Goal: Information Seeking & Learning: Find specific page/section

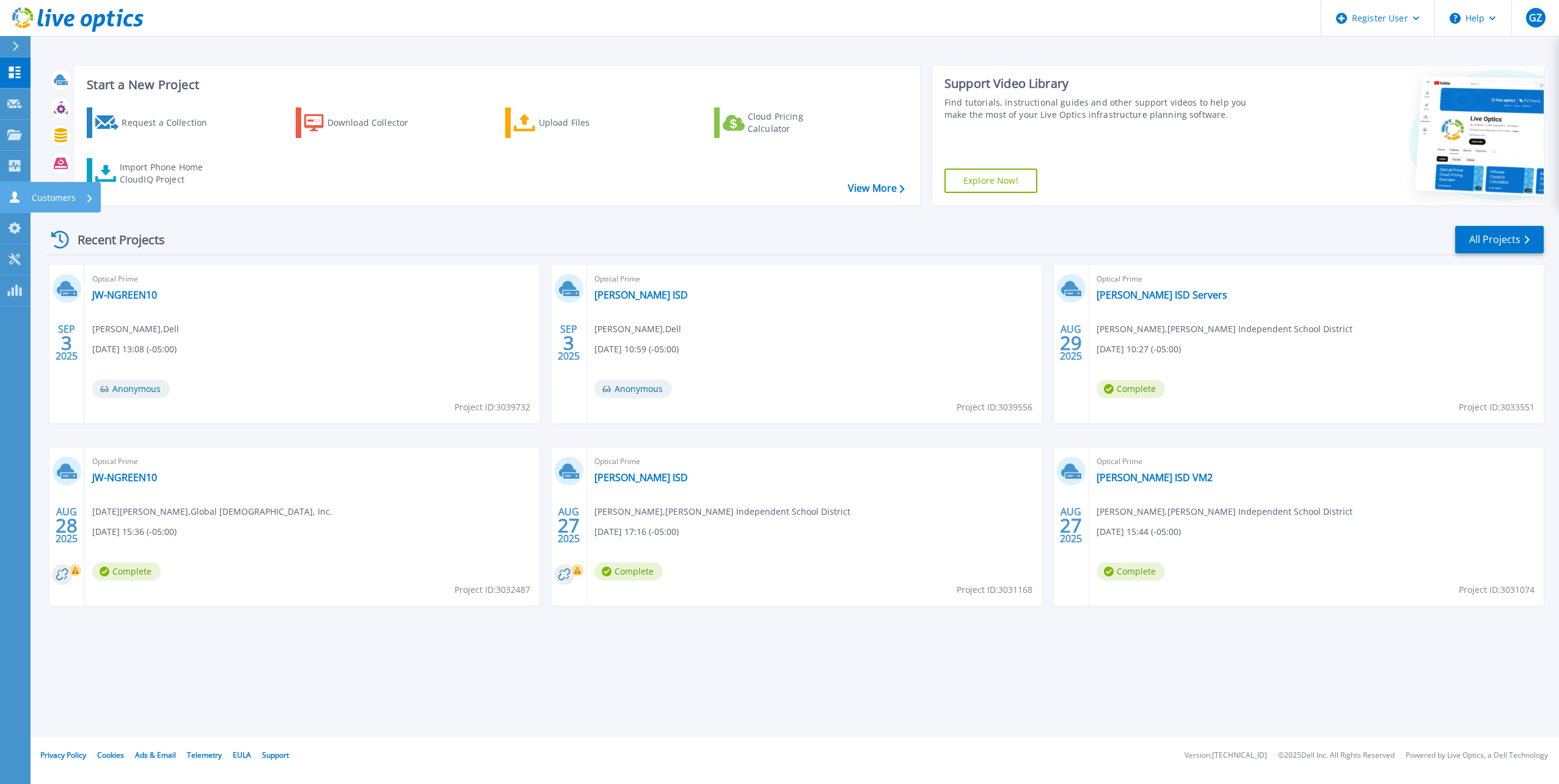
click at [13, 205] on link "Customers Customers" at bounding box center [15, 197] width 31 height 31
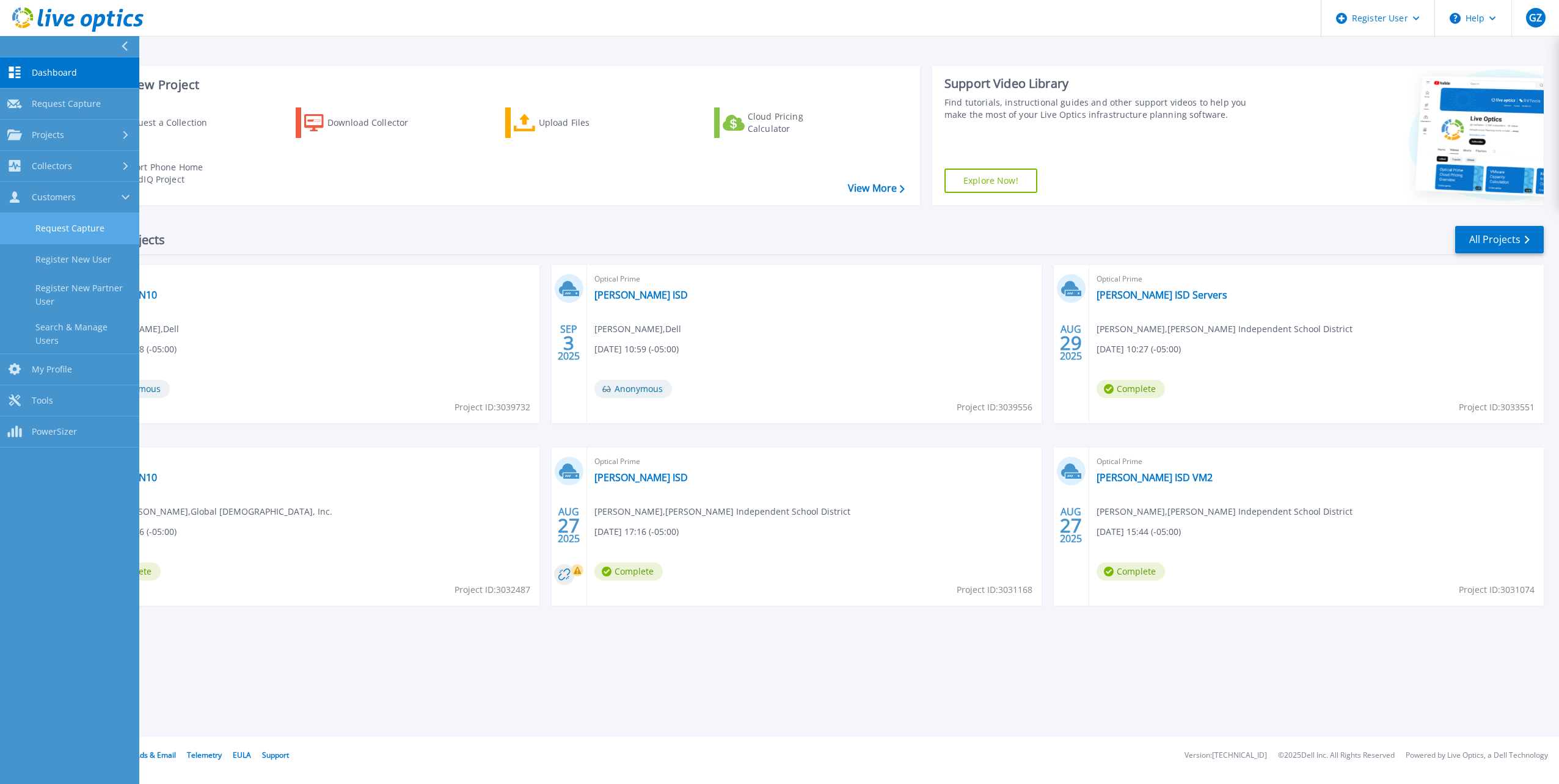
click at [66, 227] on link "Request Capture" at bounding box center [69, 229] width 139 height 31
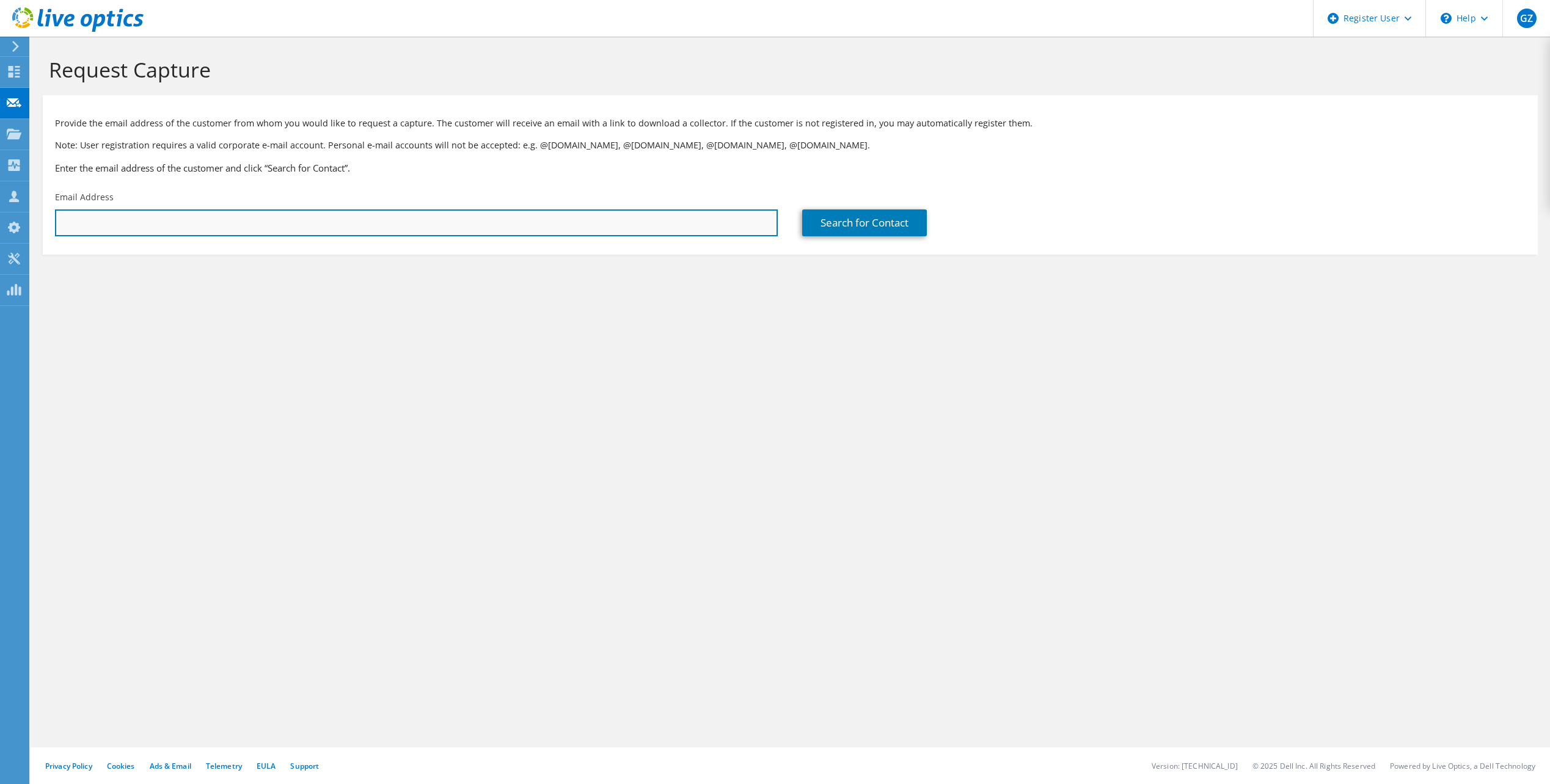
click at [198, 226] on input "text" at bounding box center [416, 223] width 723 height 27
paste input "[EMAIL_ADDRESS][DOMAIN_NAME]"
type input "[EMAIL_ADDRESS][DOMAIN_NAME]"
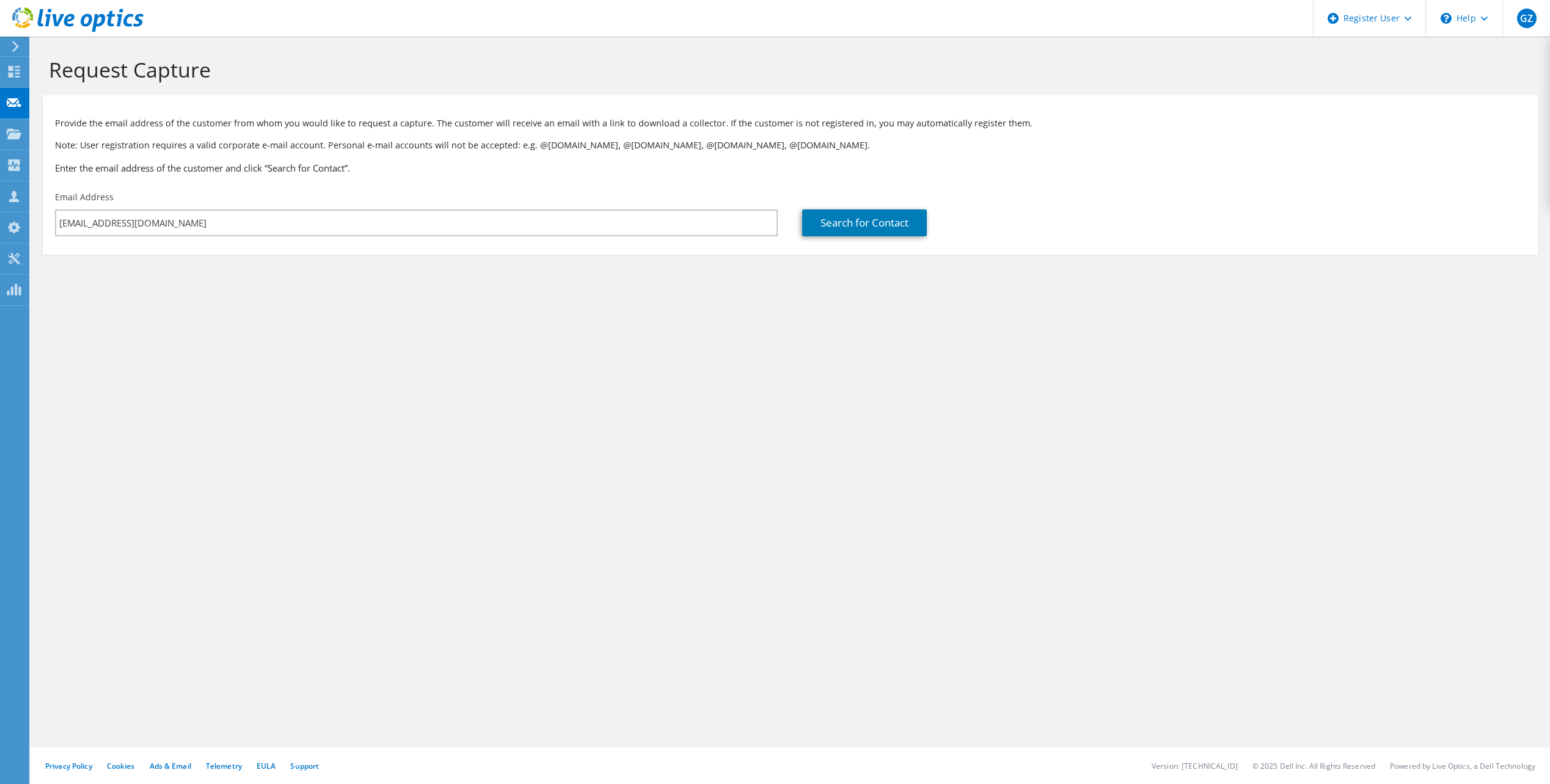
click at [190, 335] on div "Request Capture Provide the email address of the customer from whom you would l…" at bounding box center [790, 410] width 1519 height 748
click at [877, 227] on link "Search for Contact" at bounding box center [864, 223] width 125 height 27
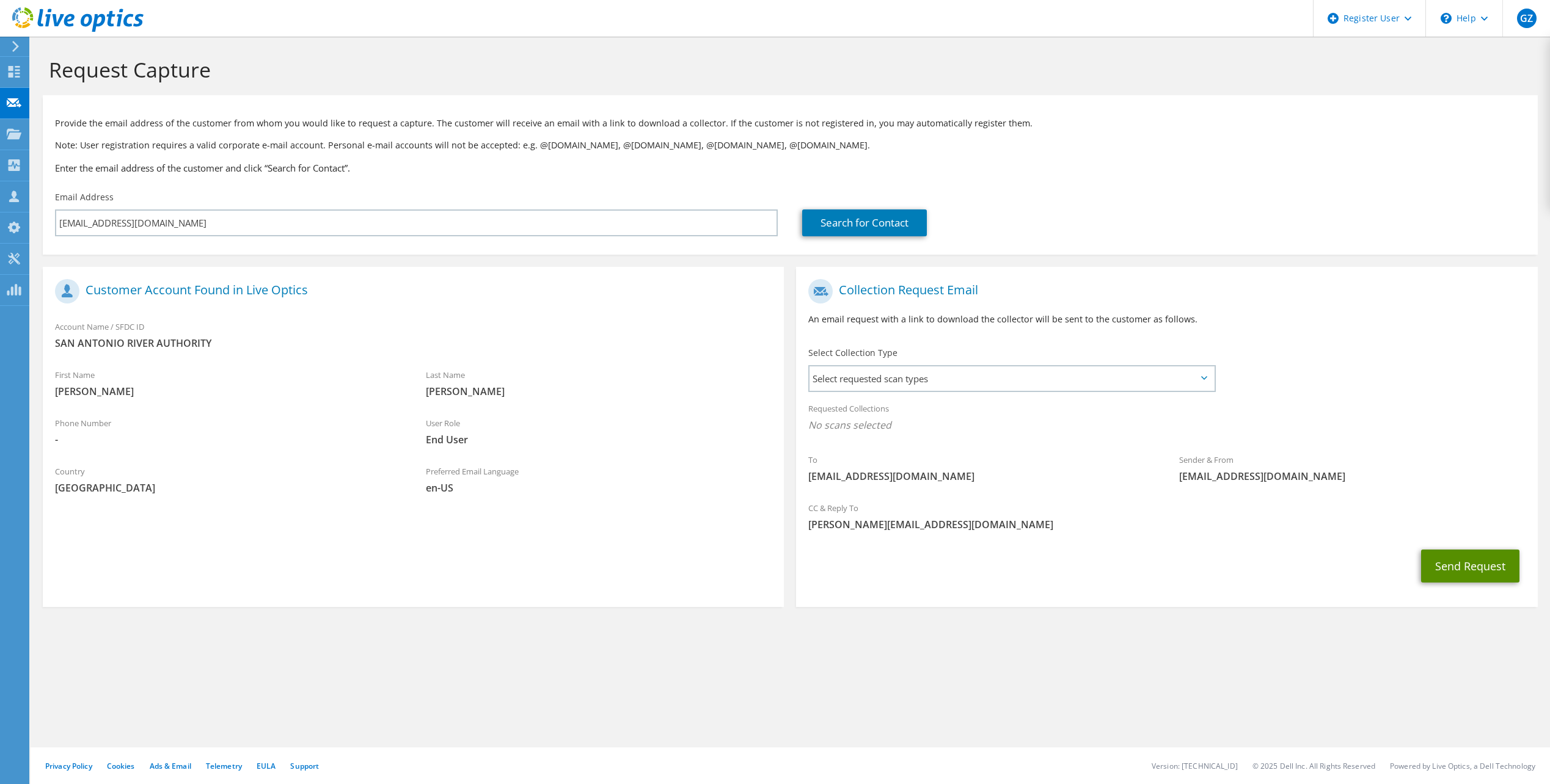
click at [1455, 576] on button "Send Request" at bounding box center [1470, 565] width 98 height 33
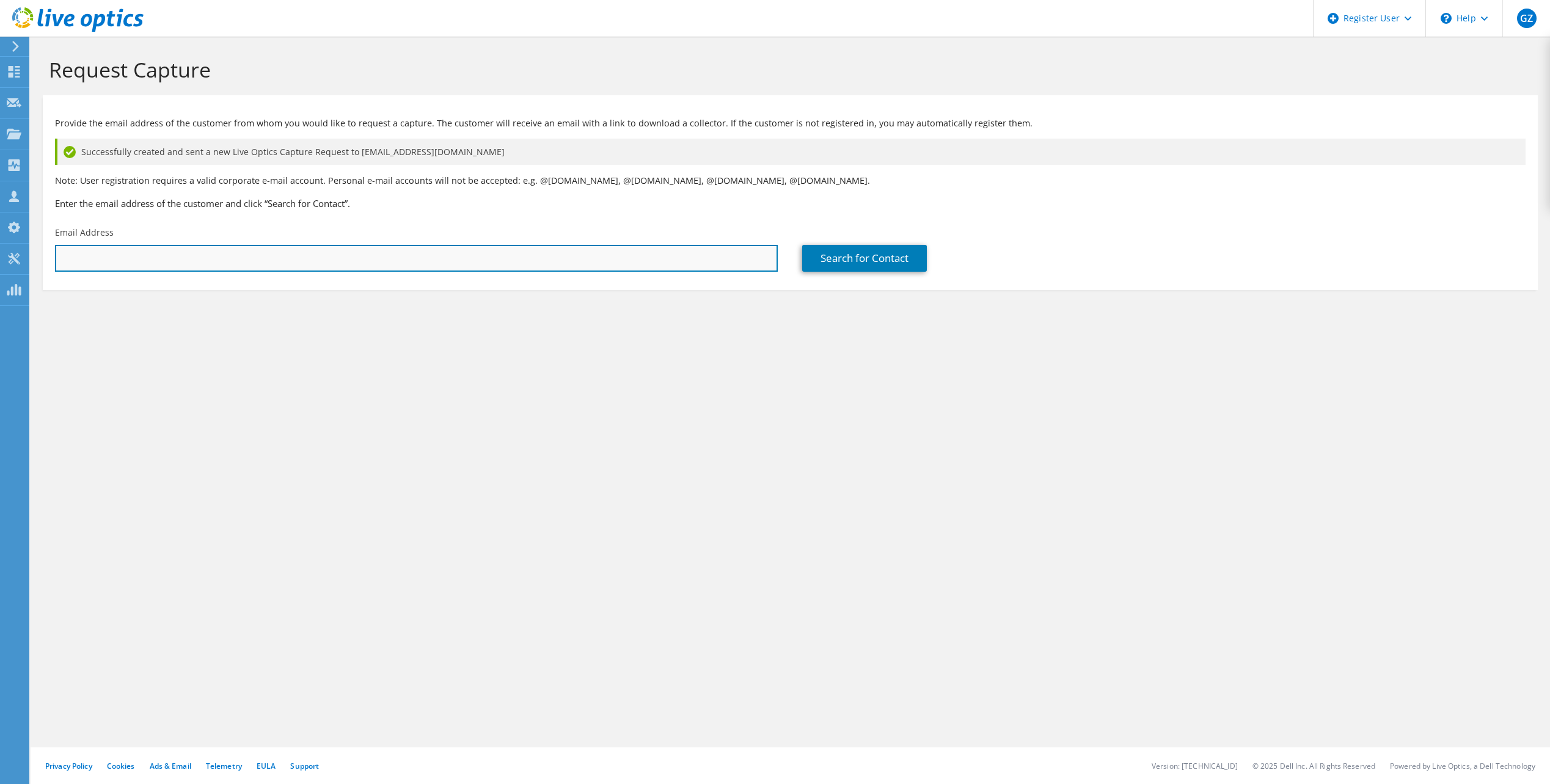
click at [140, 251] on input "text" at bounding box center [416, 258] width 723 height 27
paste input "[EMAIL_ADDRESS][PERSON_NAME][DOMAIN_NAME]"
type input "[EMAIL_ADDRESS][PERSON_NAME][DOMAIN_NAME]"
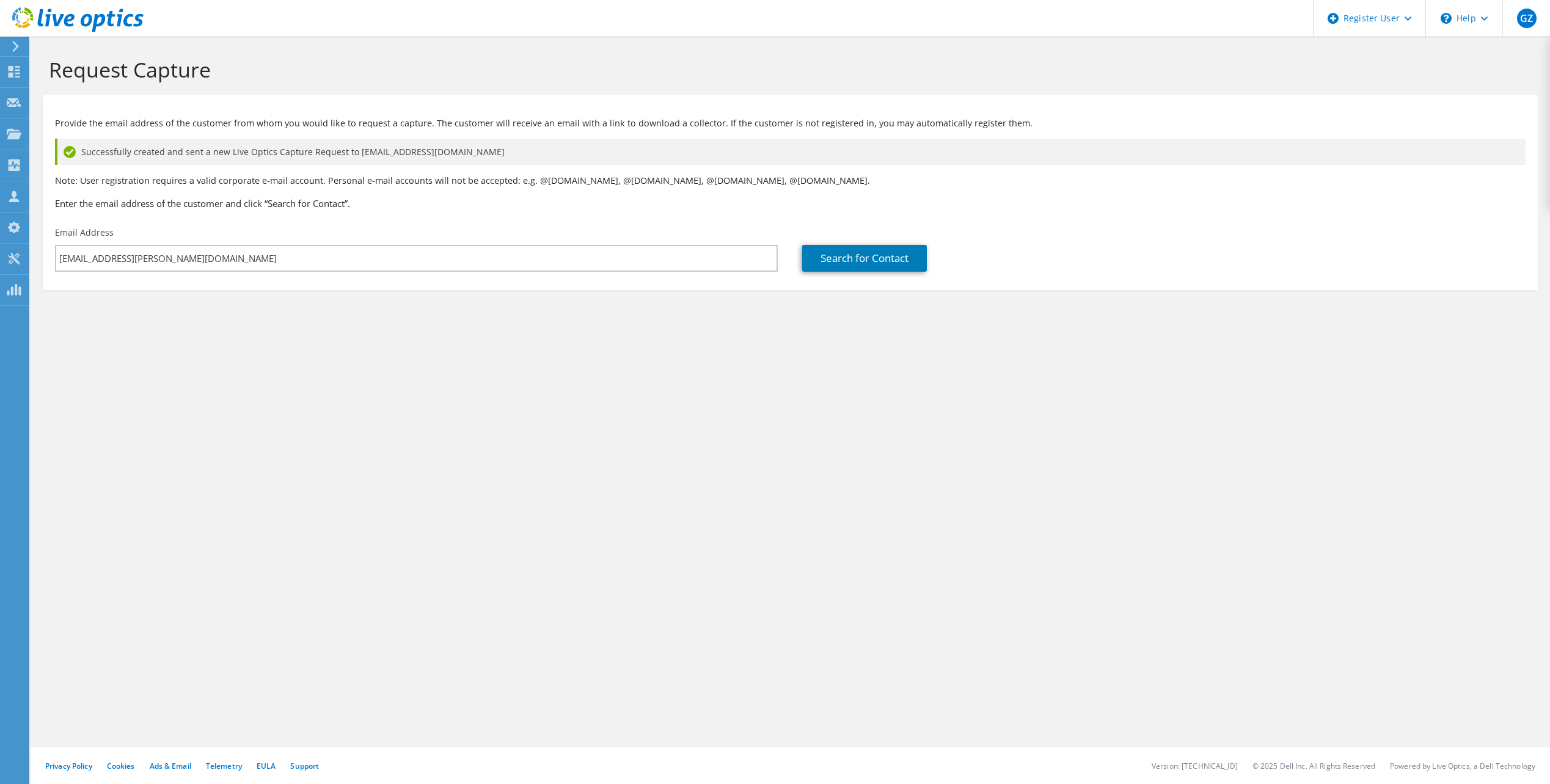
click at [402, 358] on div "Request Capture Provide the email address of the customer from whom you would l…" at bounding box center [790, 410] width 1519 height 748
click at [879, 262] on link "Search for Contact" at bounding box center [864, 258] width 125 height 27
type input "SAN ANTONIO RIVER AUTHORITY"
type input "Justin"
type input "Husvar"
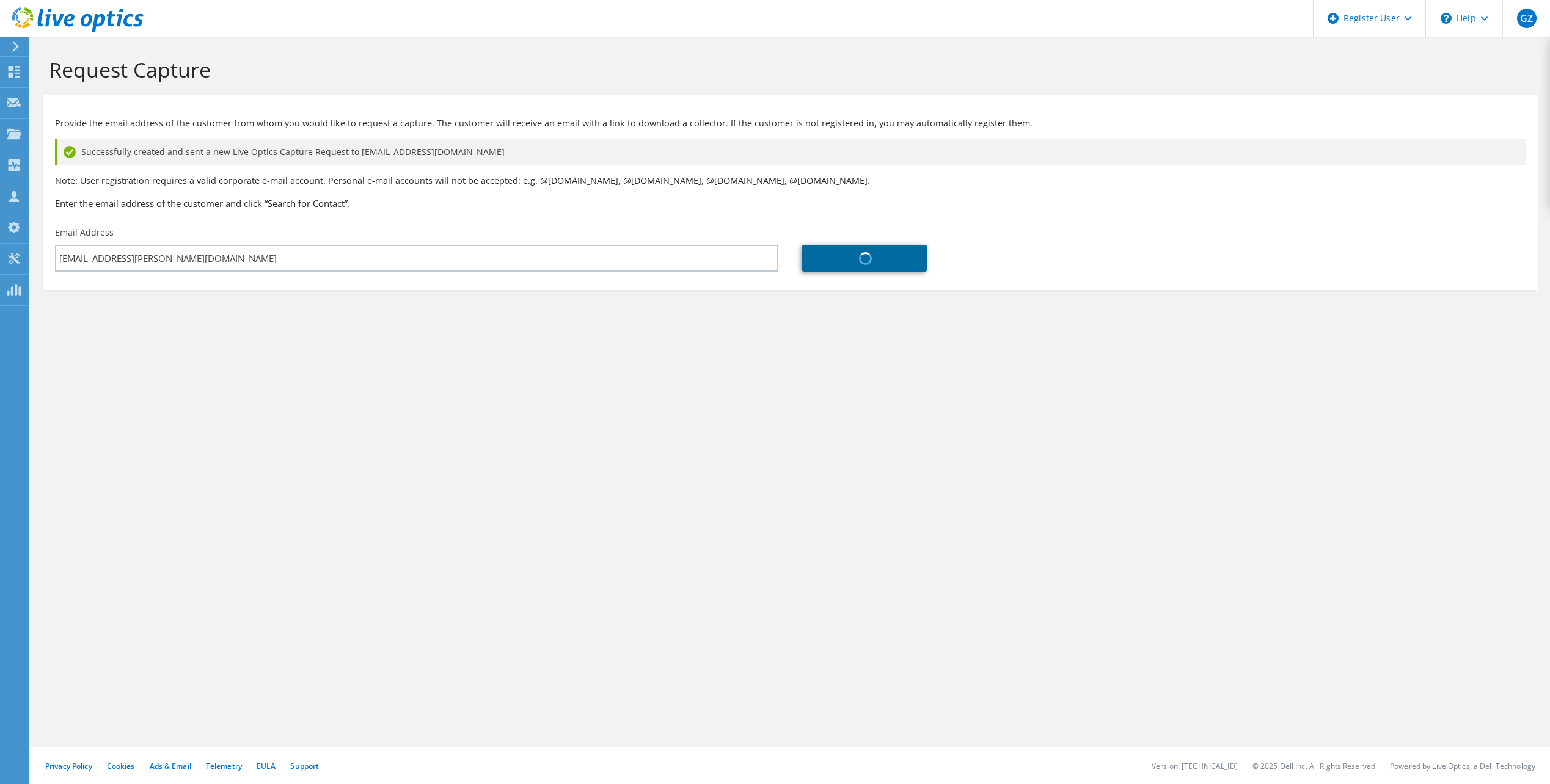
type input "United States"
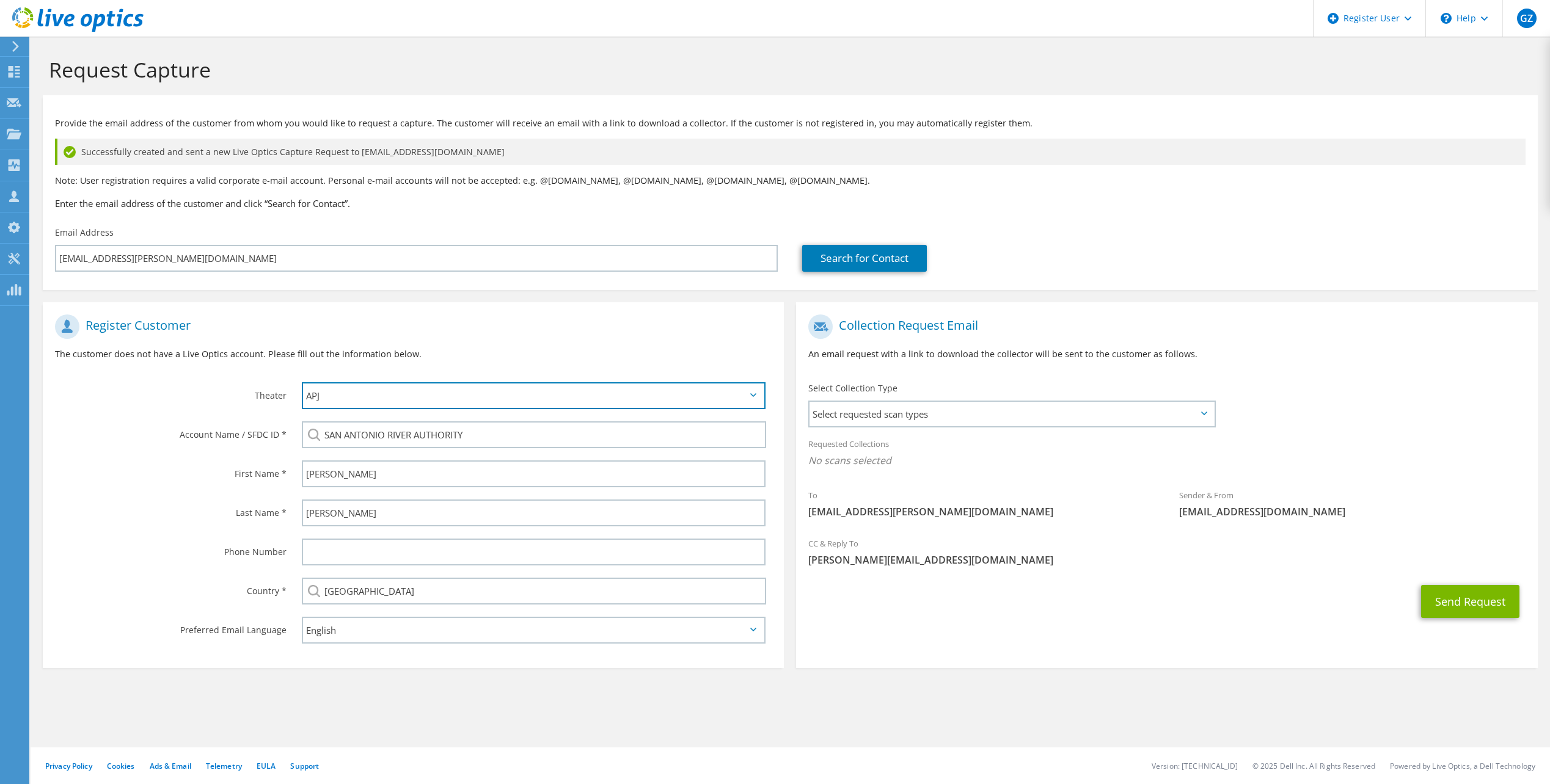
click at [334, 388] on select "APJ EMEA NA/LATAM" at bounding box center [533, 396] width 463 height 27
click at [1470, 603] on button "Send Request" at bounding box center [1470, 601] width 98 height 33
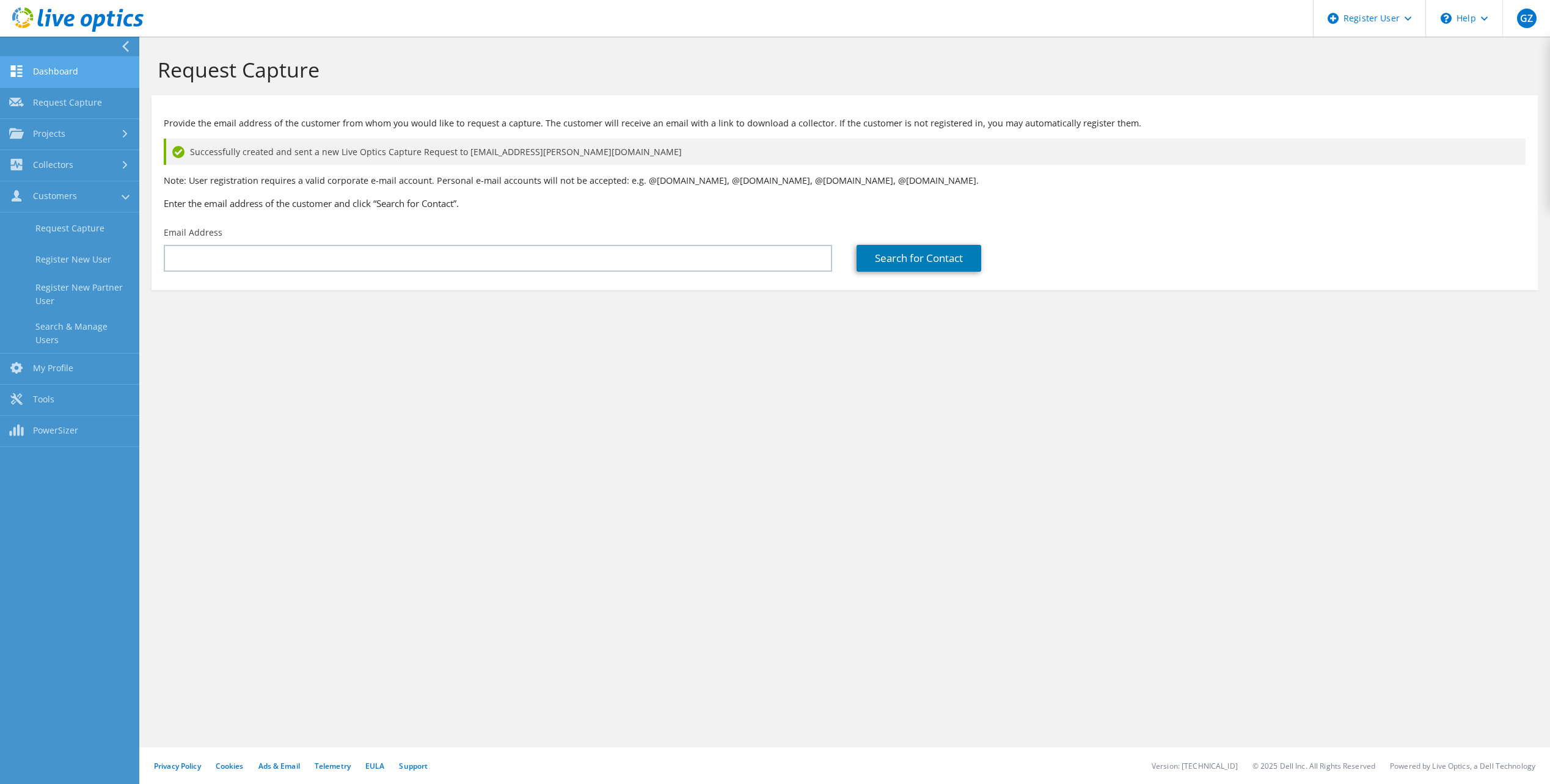
click at [66, 73] on link "Dashboard" at bounding box center [69, 72] width 139 height 31
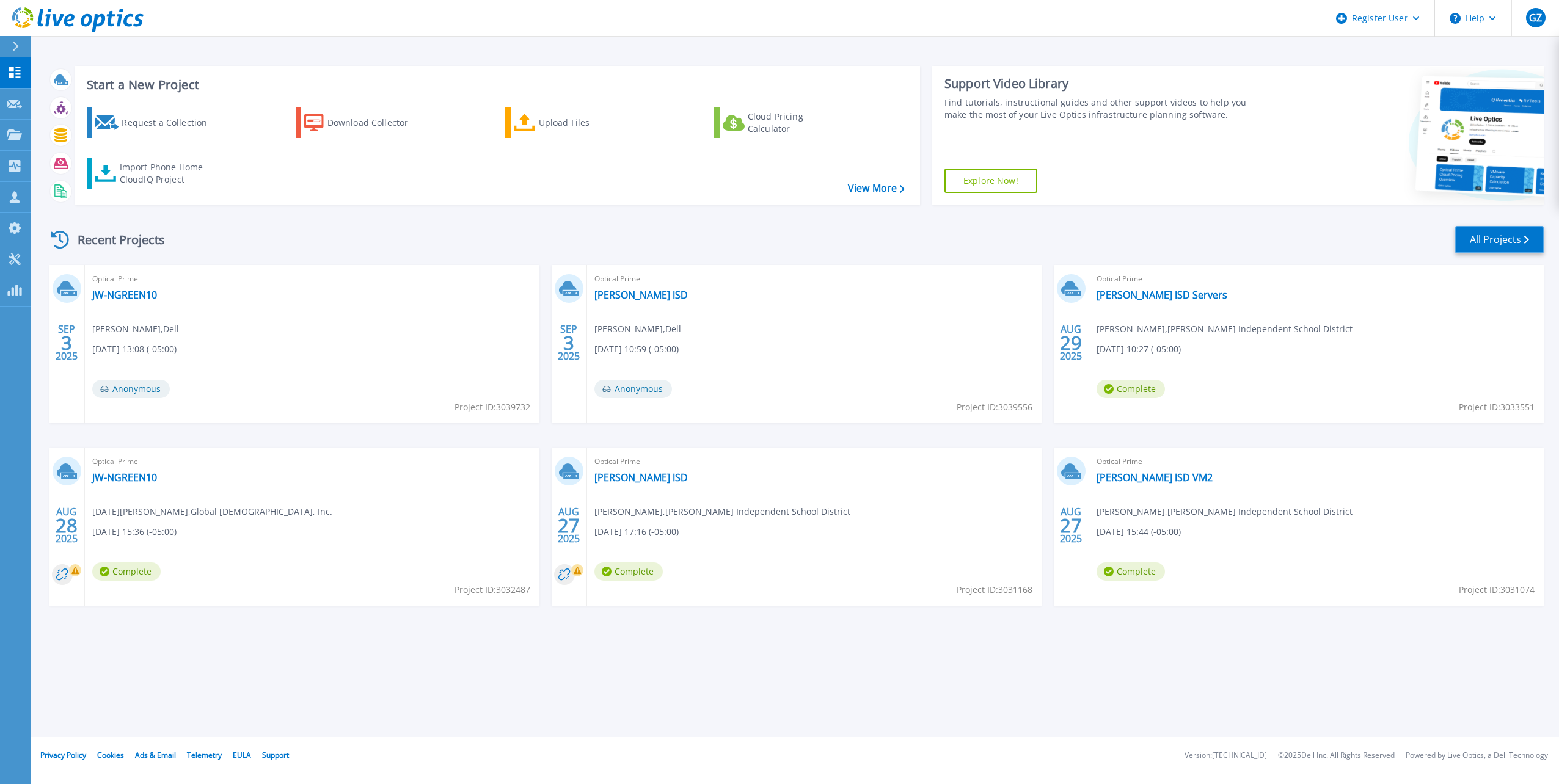
click at [1465, 248] on link "All Projects" at bounding box center [1500, 240] width 89 height 28
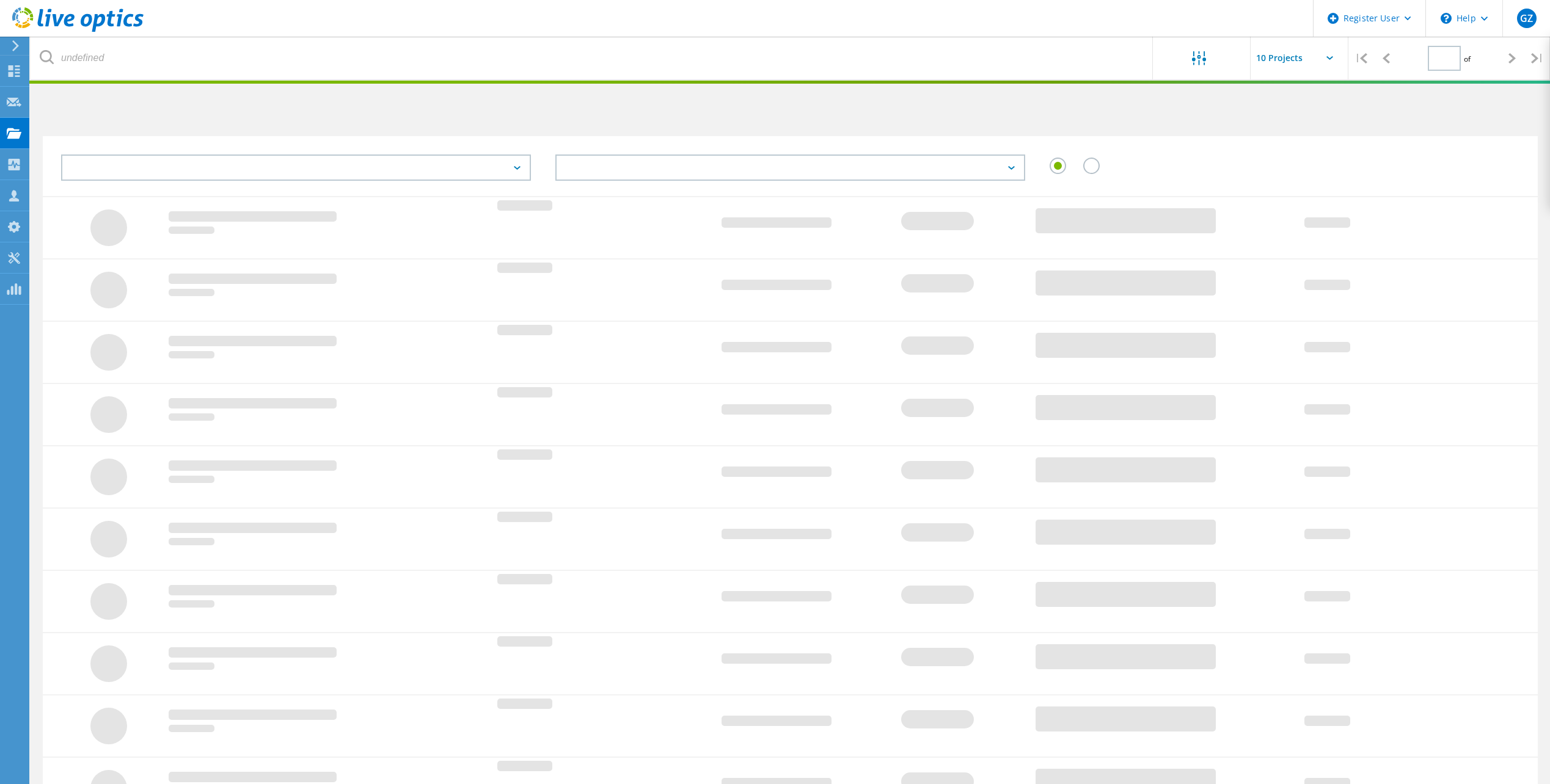
type input "1"
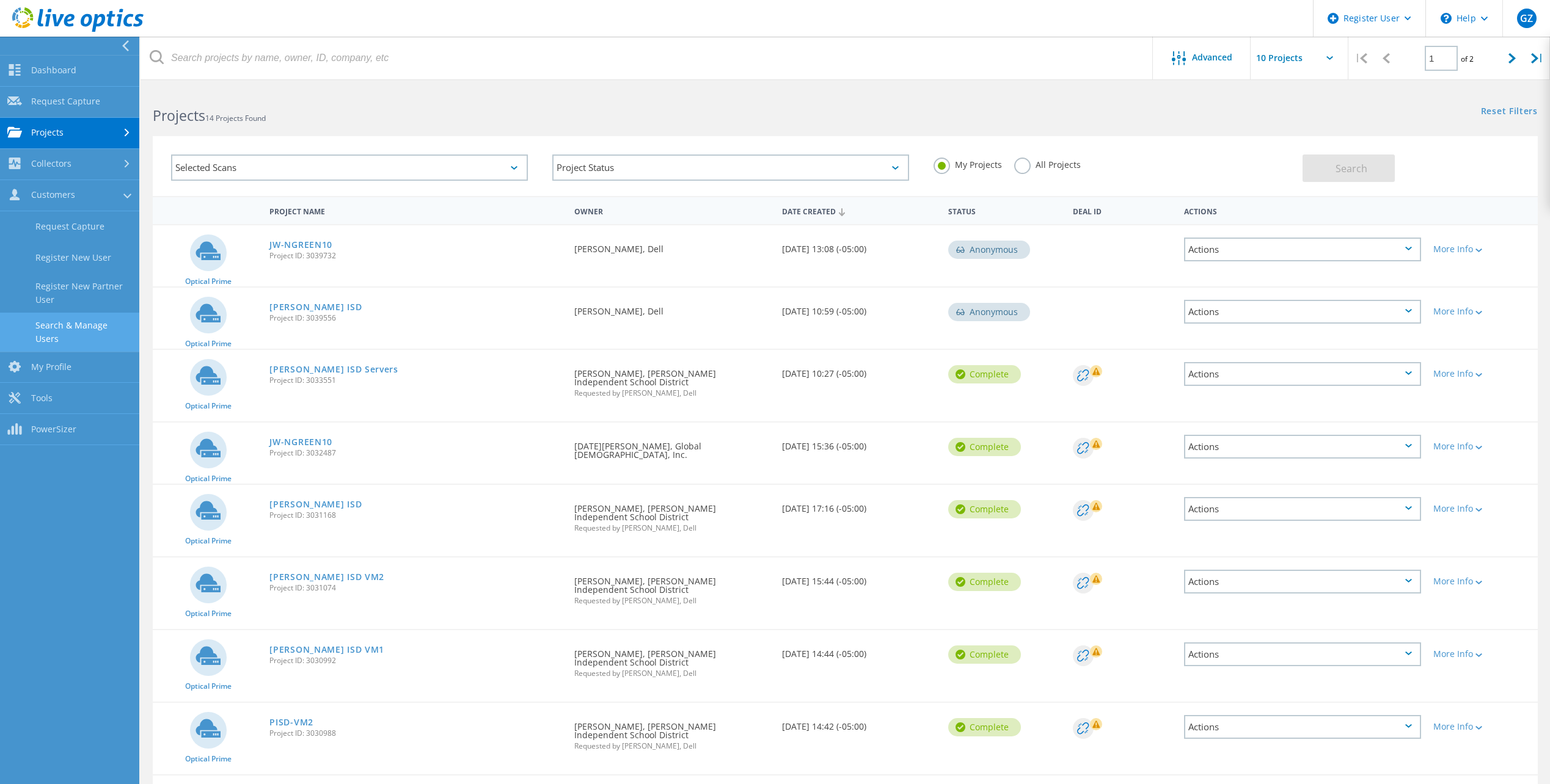
click at [96, 319] on link "Search & Manage Users" at bounding box center [69, 332] width 139 height 39
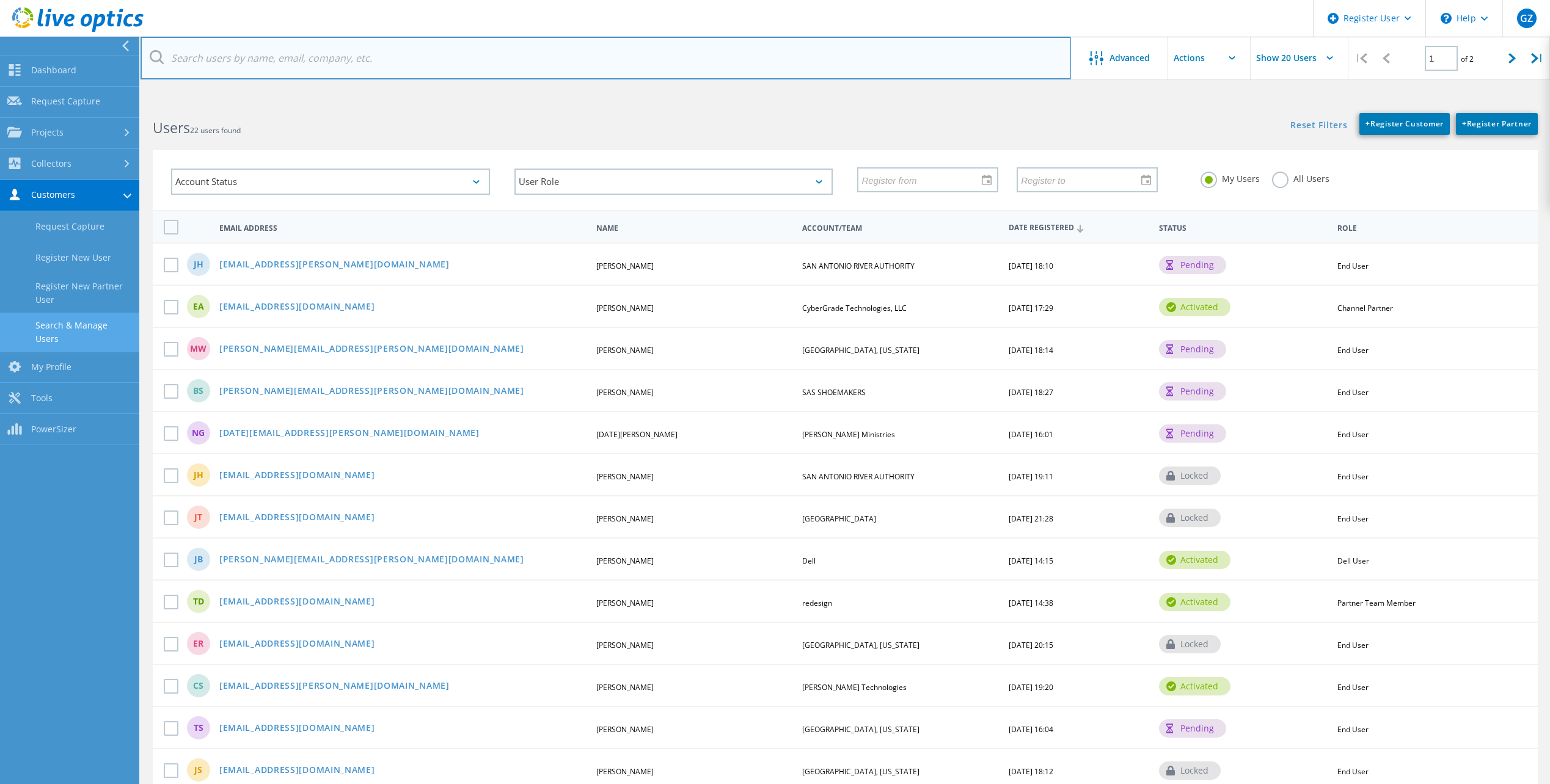
click at [299, 47] on input "text" at bounding box center [606, 58] width 931 height 43
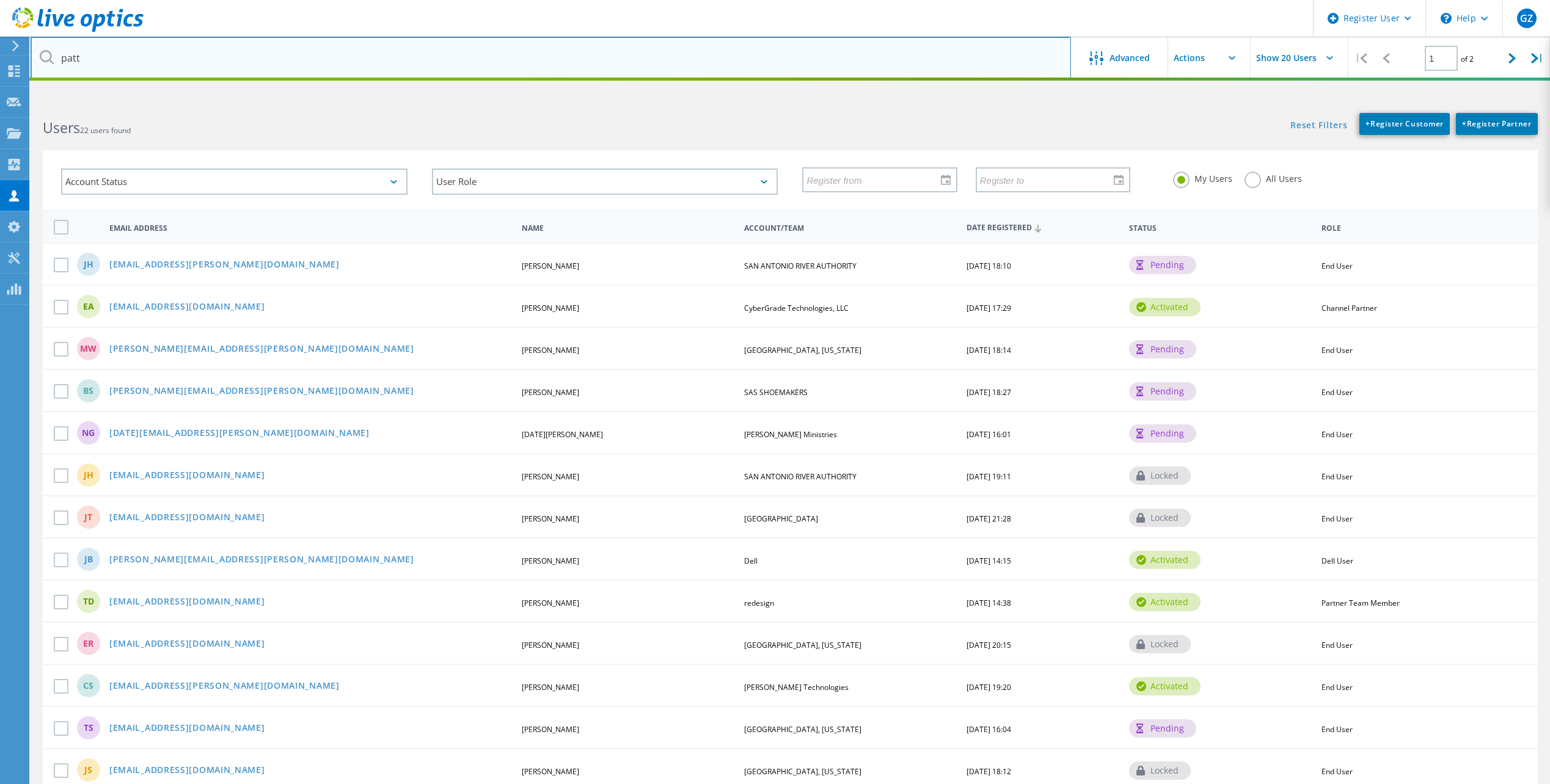
type input "patt"
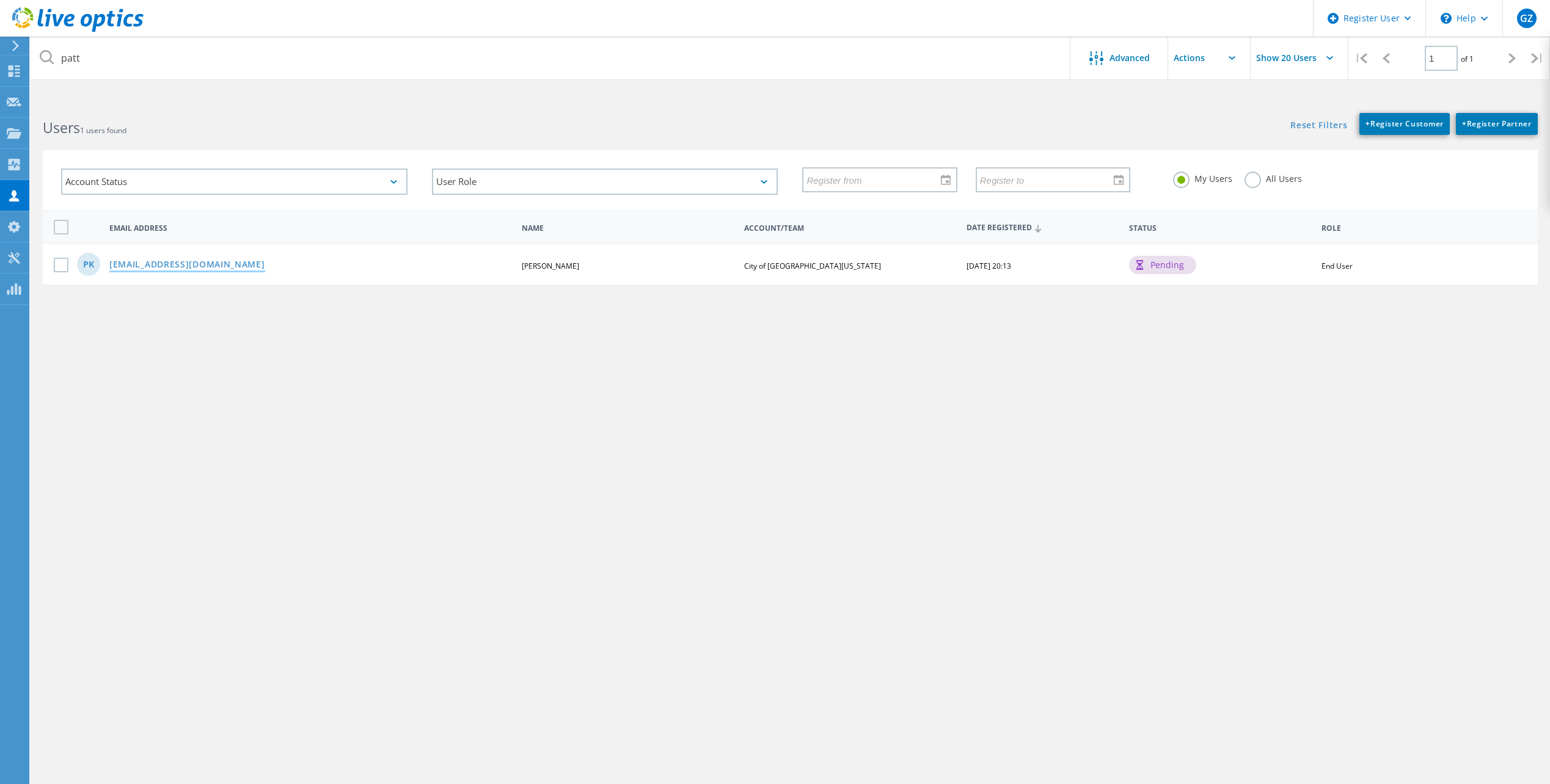
click at [116, 264] on link "pkarr@sjtx.us" at bounding box center [187, 265] width 156 height 10
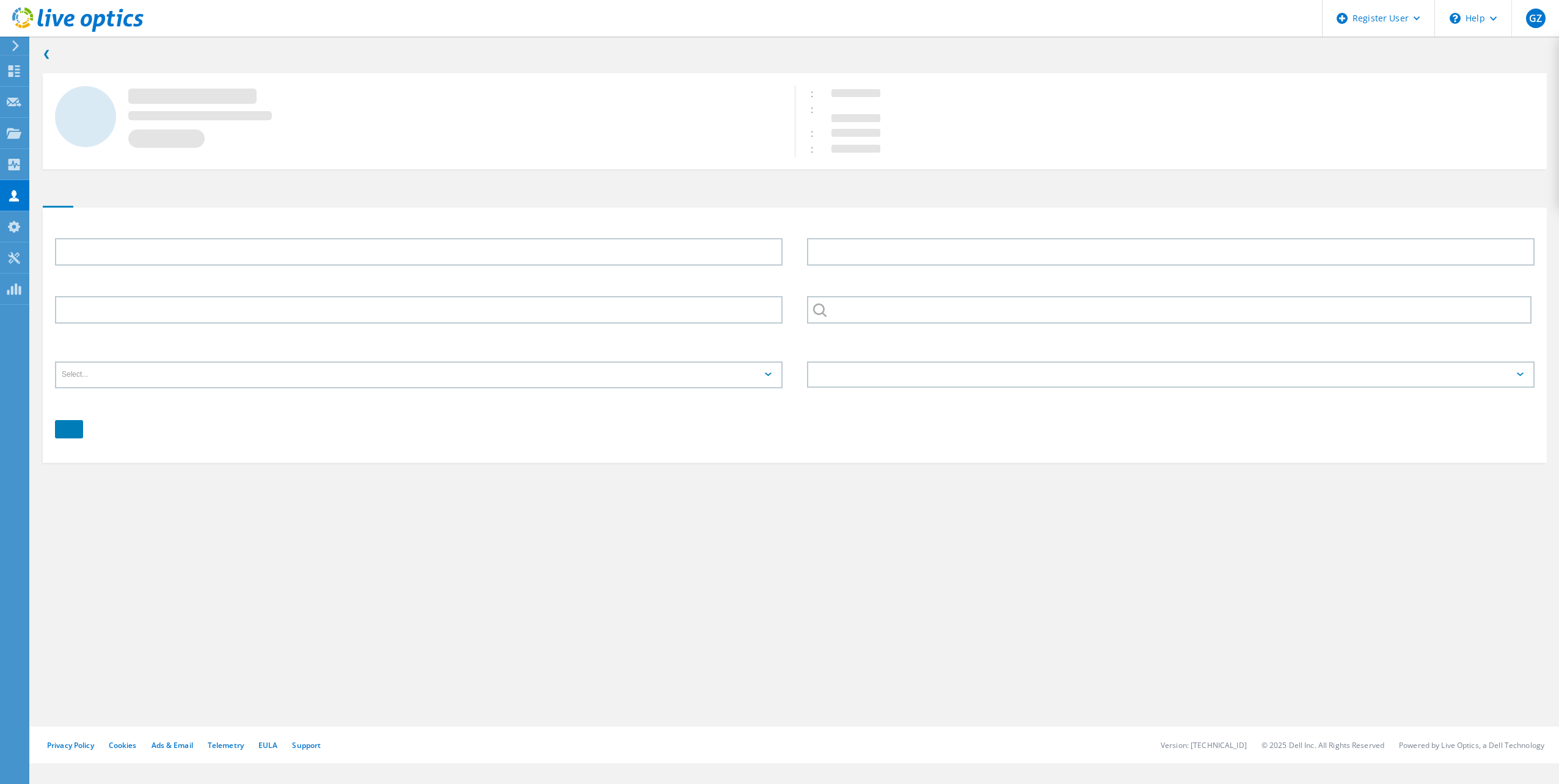
type input "Patt"
type input "Karr"
type input "City of San Juan Texas"
type input "English"
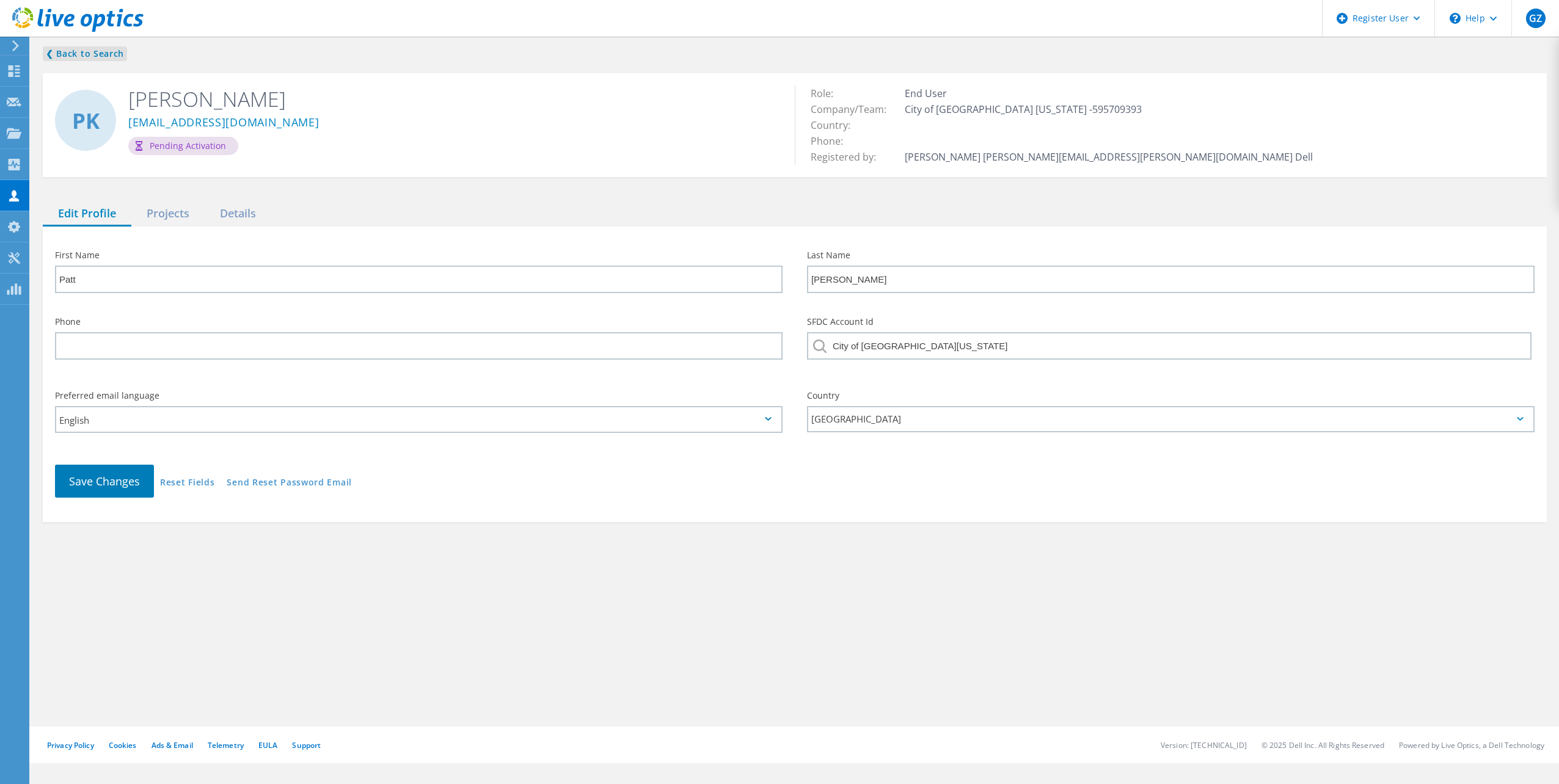
click at [70, 47] on link "❮ Back to Search" at bounding box center [85, 54] width 85 height 15
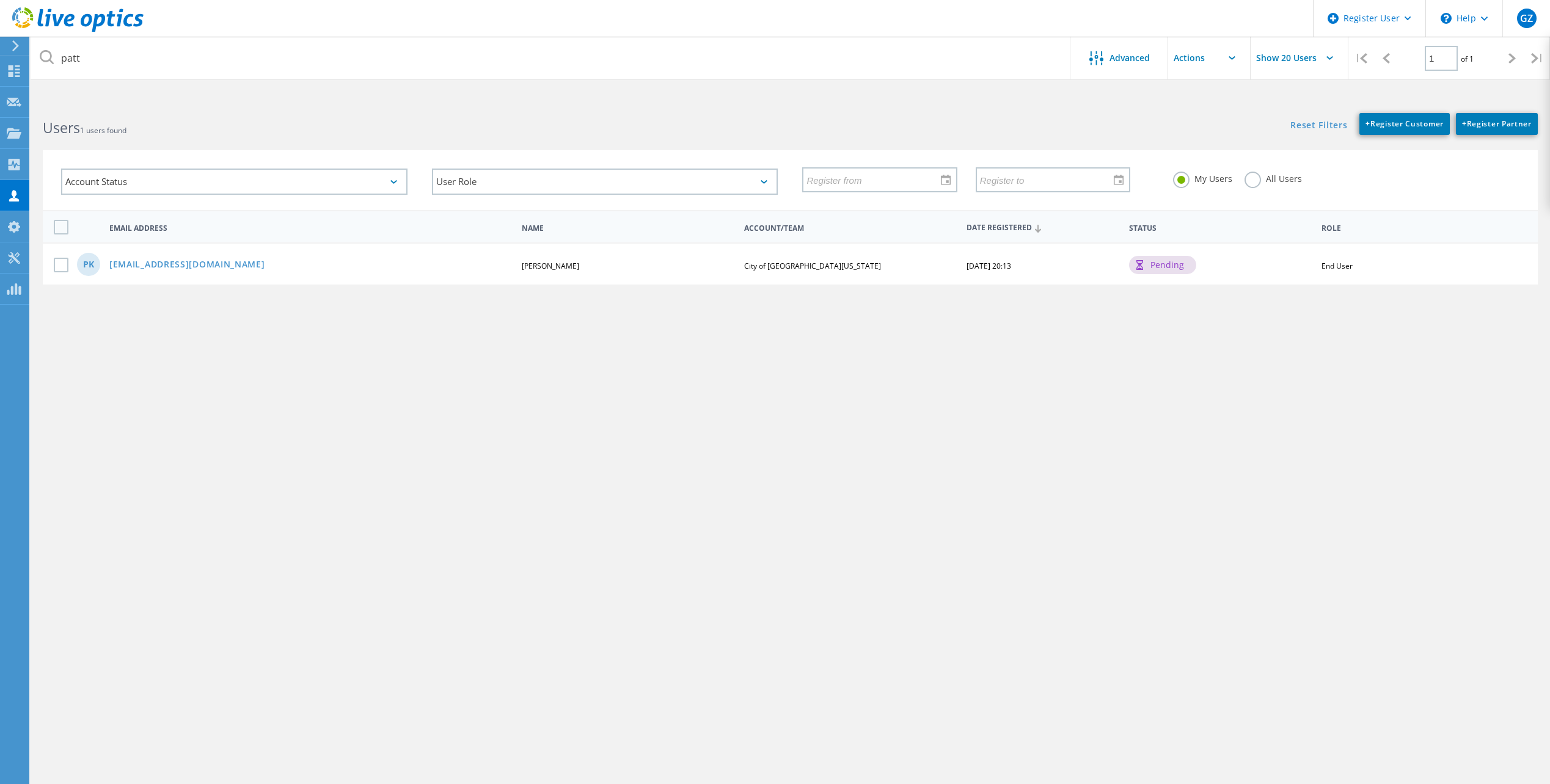
click at [783, 268] on span "City of San Juan Texas" at bounding box center [813, 266] width 137 height 10
copy span "City of San Juan Texas"
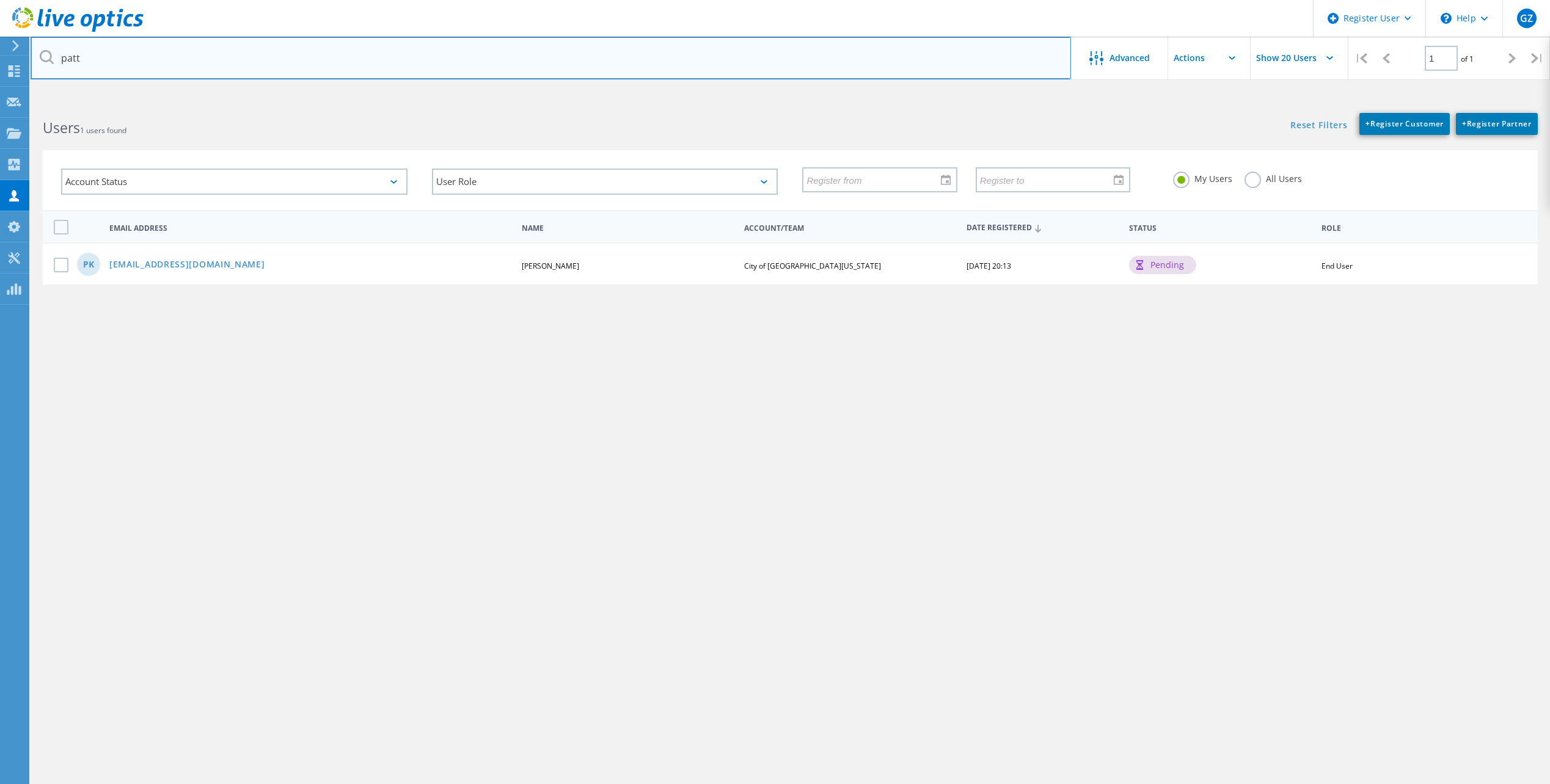
click at [267, 68] on input "patt" at bounding box center [551, 58] width 1041 height 43
paste input "City of San Juan Texas"
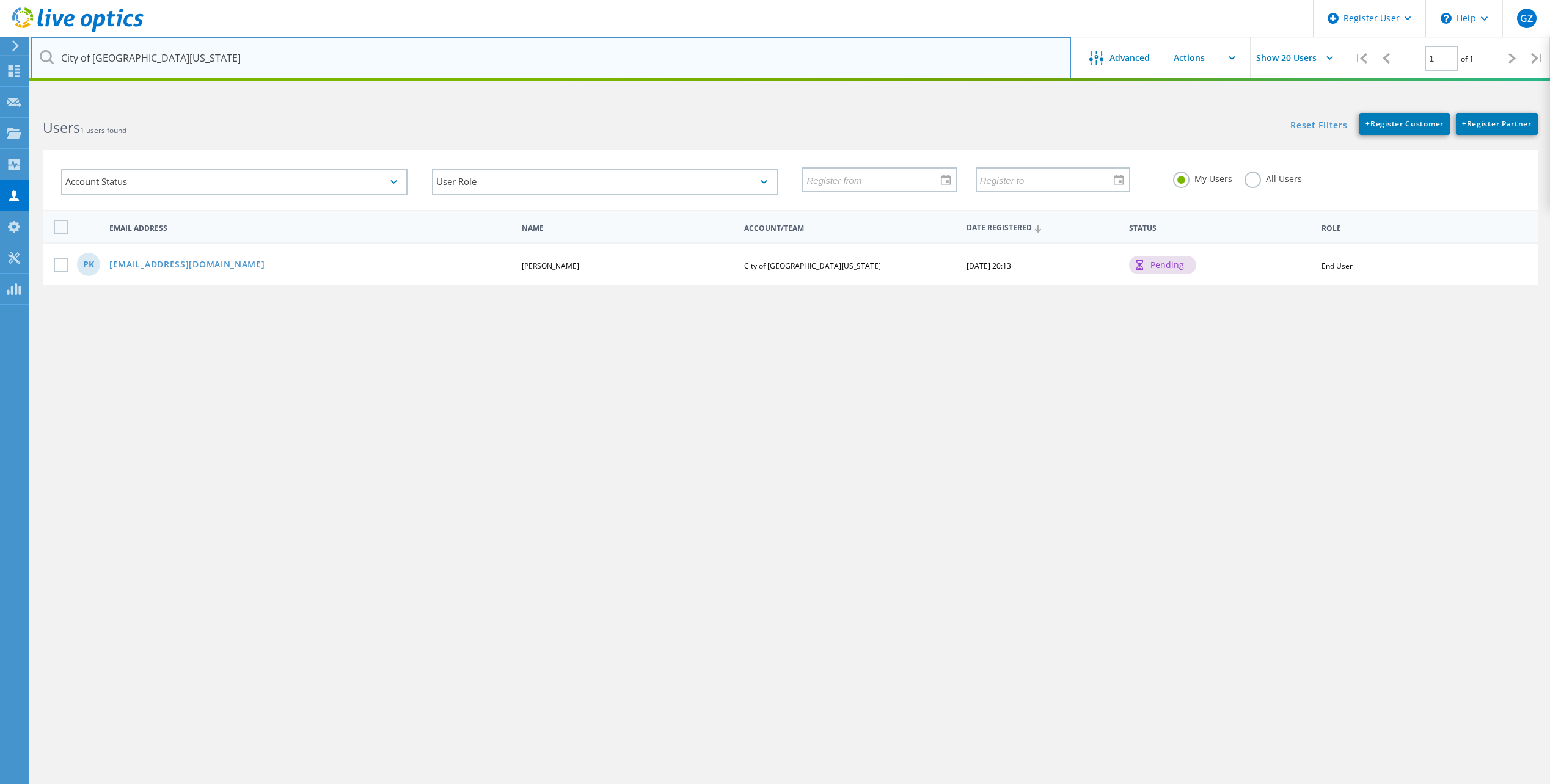
type input "City of San Juan Texas"
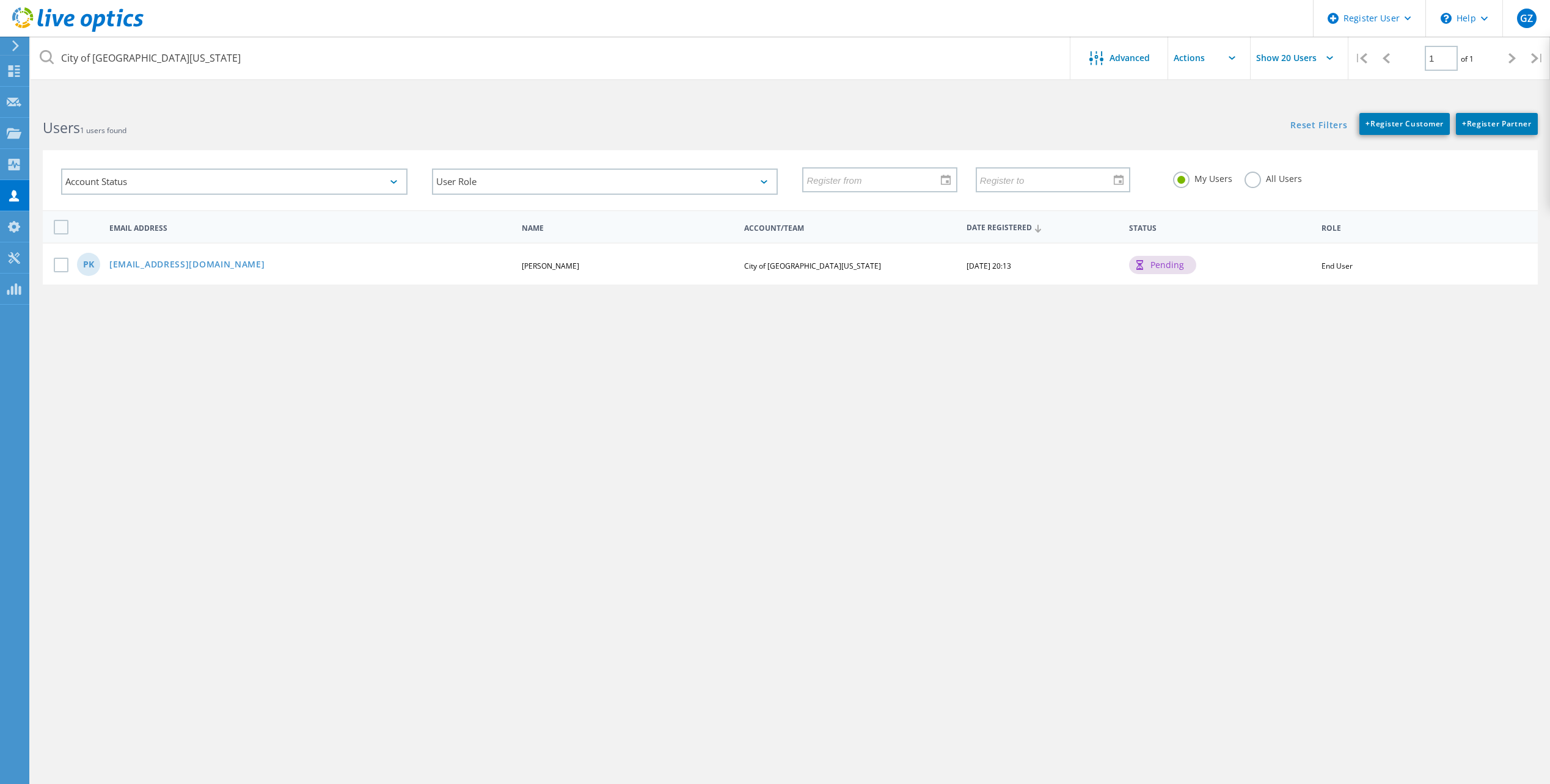
click at [1250, 178] on label "All Users" at bounding box center [1273, 178] width 58 height 12
click at [0, 0] on input "All Users" at bounding box center [0, 0] width 0 height 0
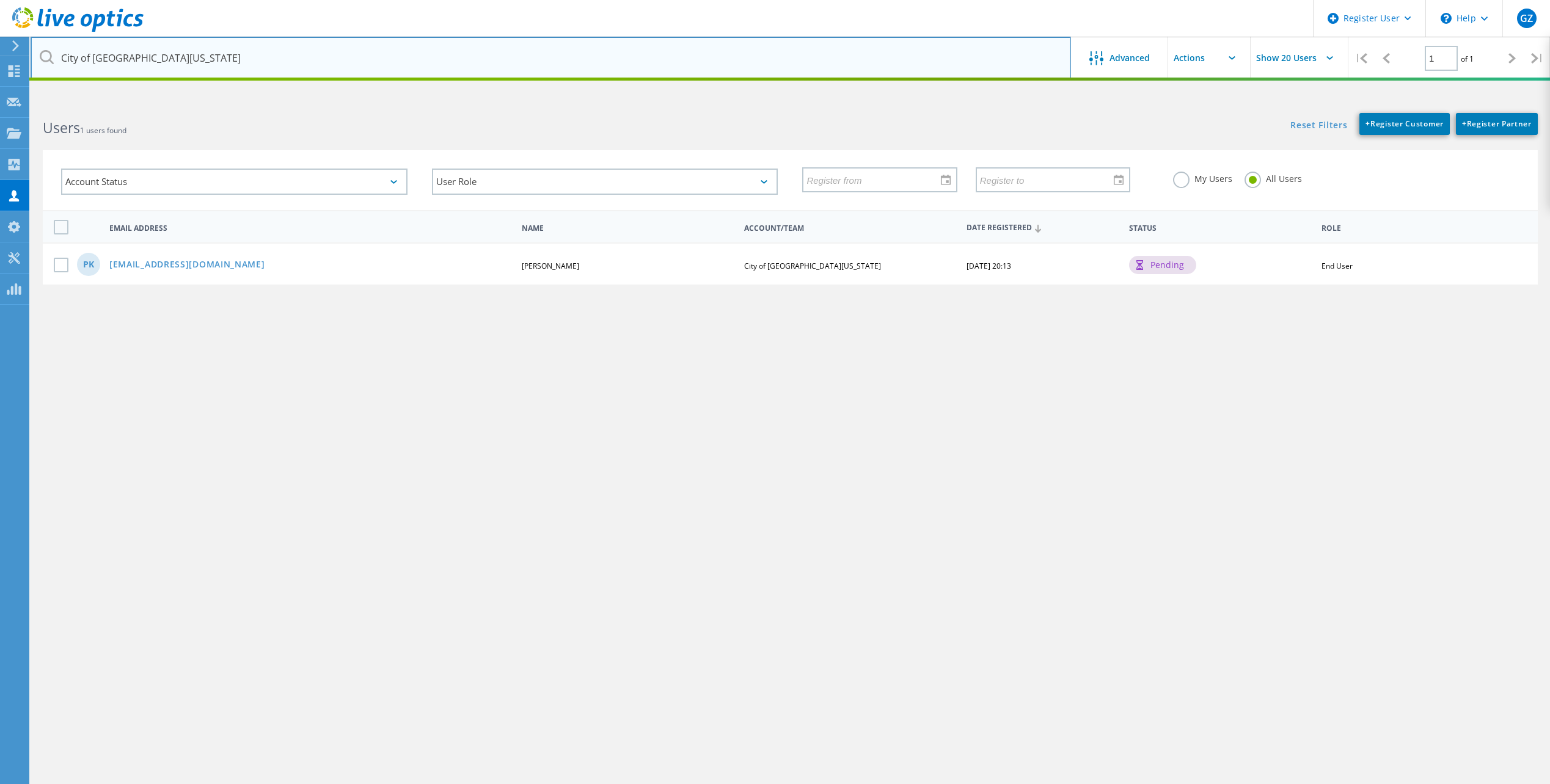
click at [165, 61] on input "City of San Juan Texas" at bounding box center [551, 58] width 1041 height 43
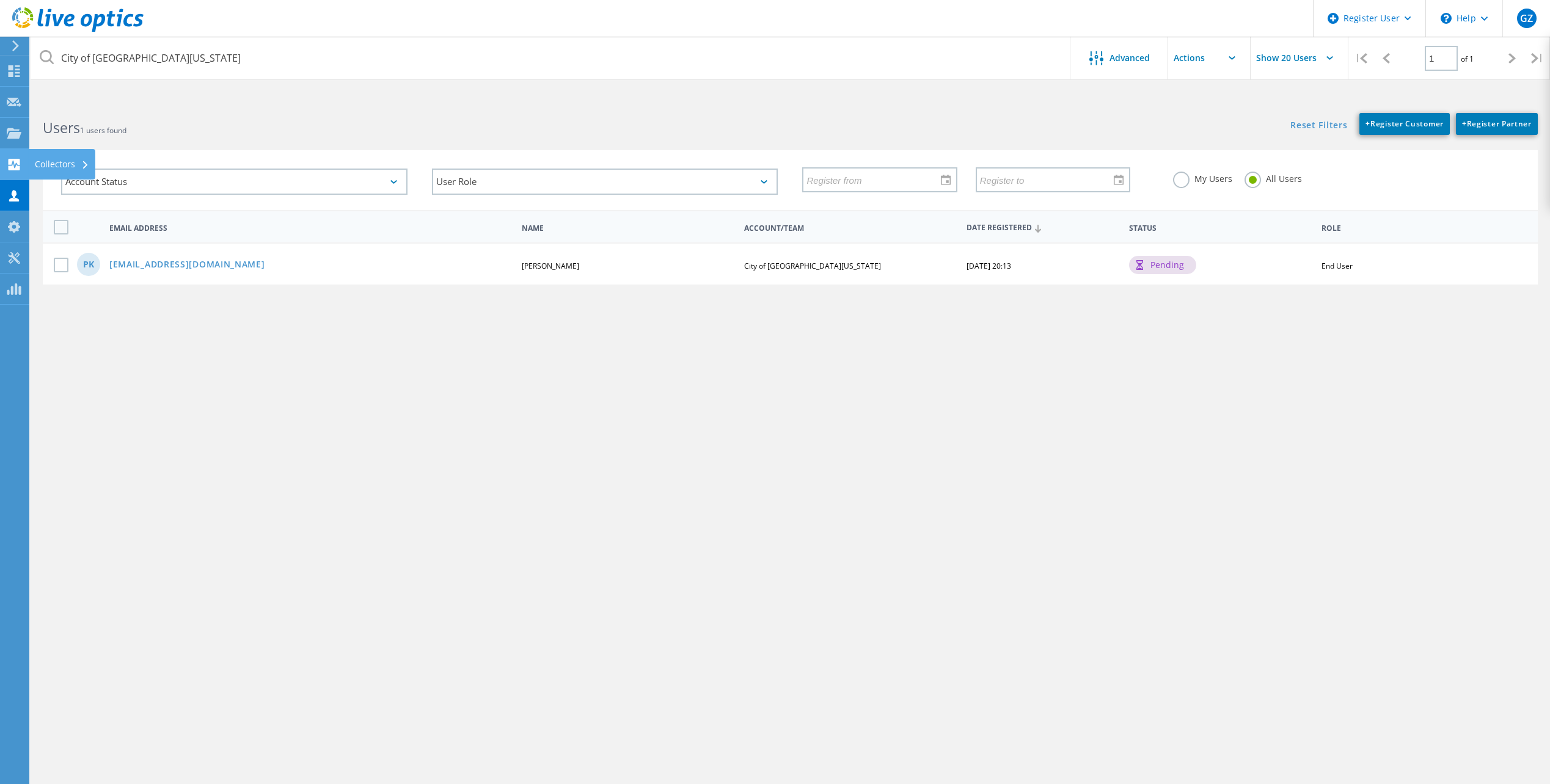
click at [16, 161] on use at bounding box center [15, 165] width 12 height 12
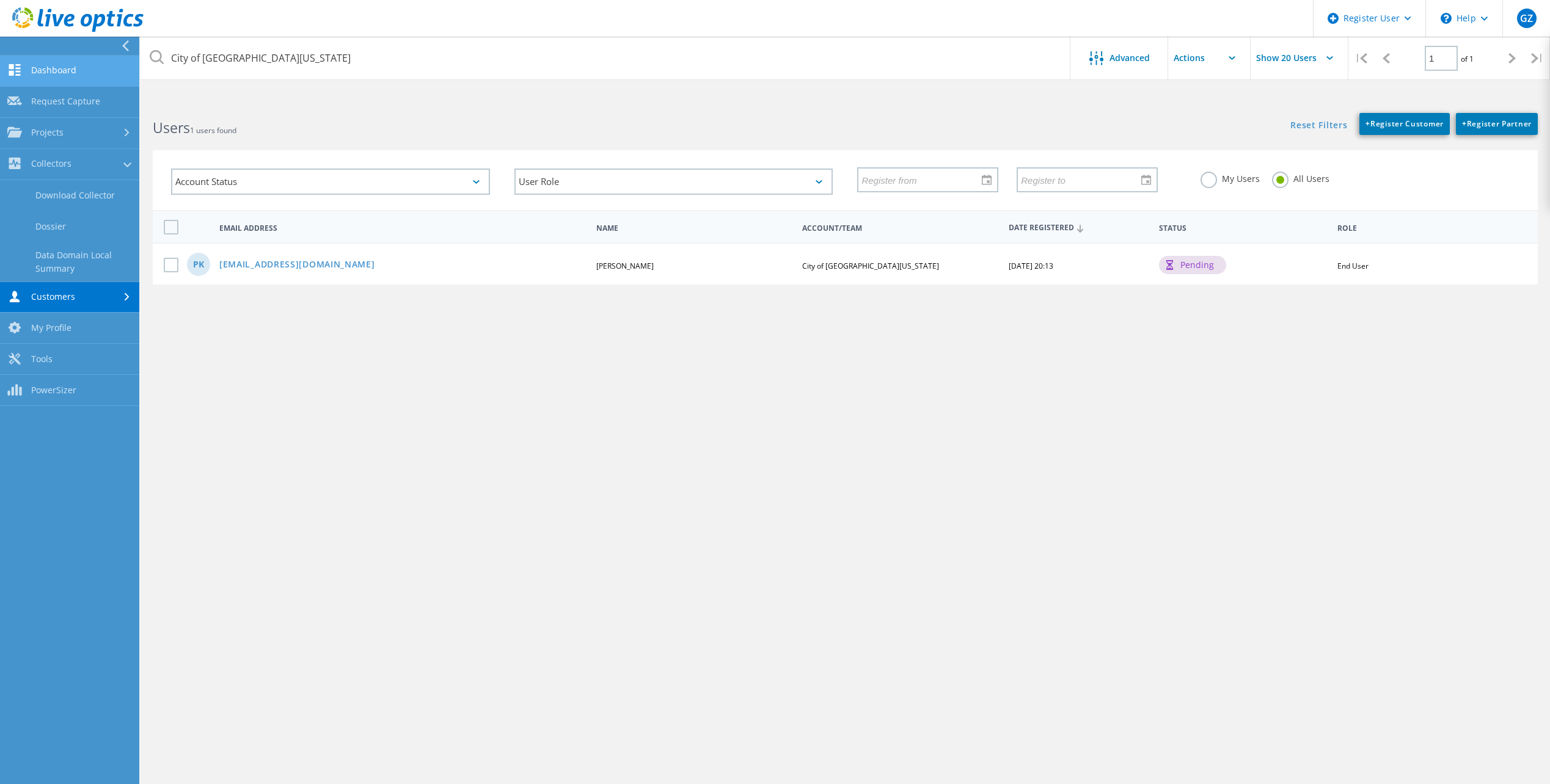
click at [39, 65] on link "Dashboard" at bounding box center [69, 71] width 139 height 31
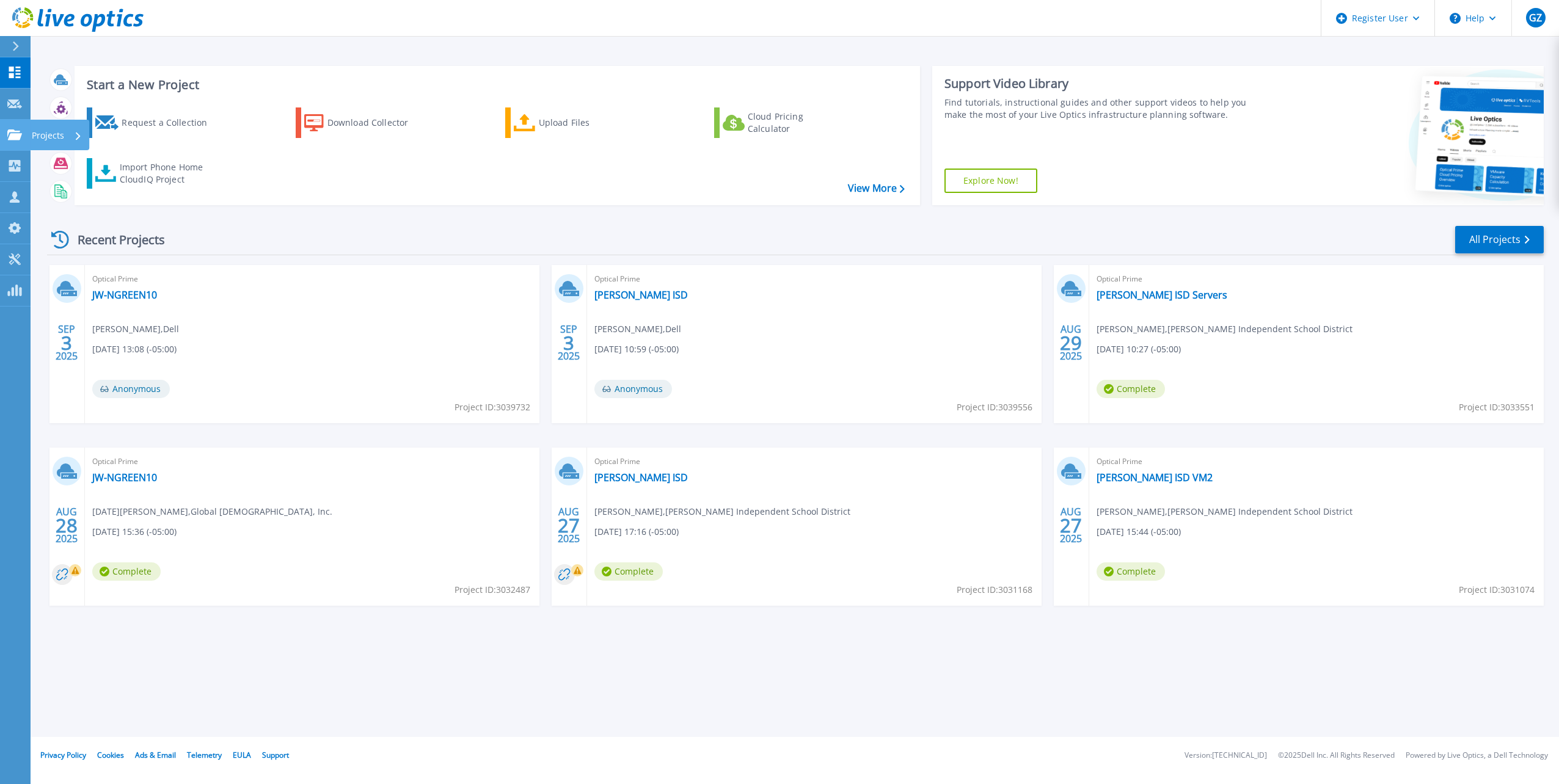
click at [16, 136] on icon at bounding box center [15, 135] width 15 height 10
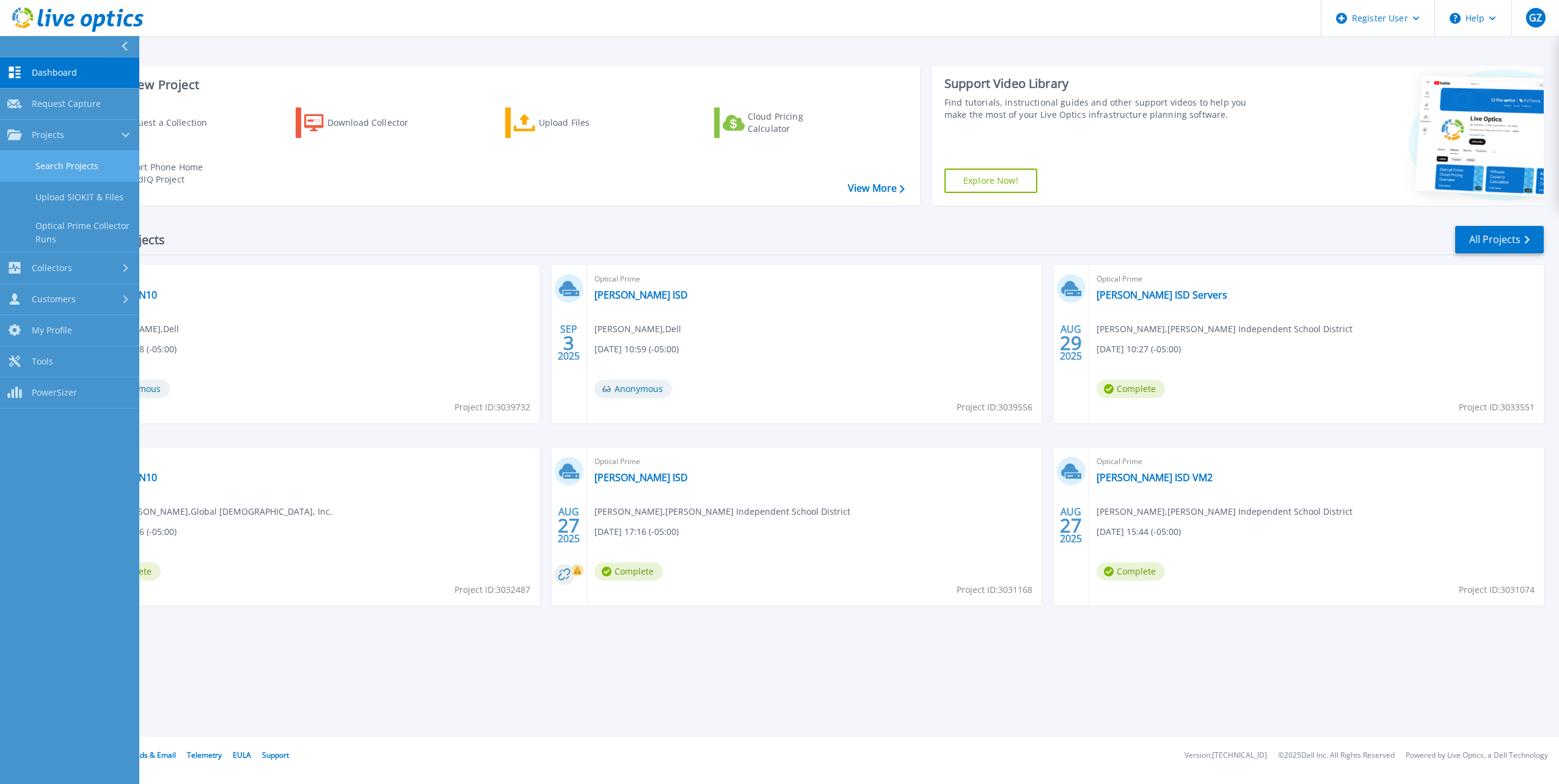
click at [78, 161] on link "Search Projects" at bounding box center [69, 166] width 139 height 31
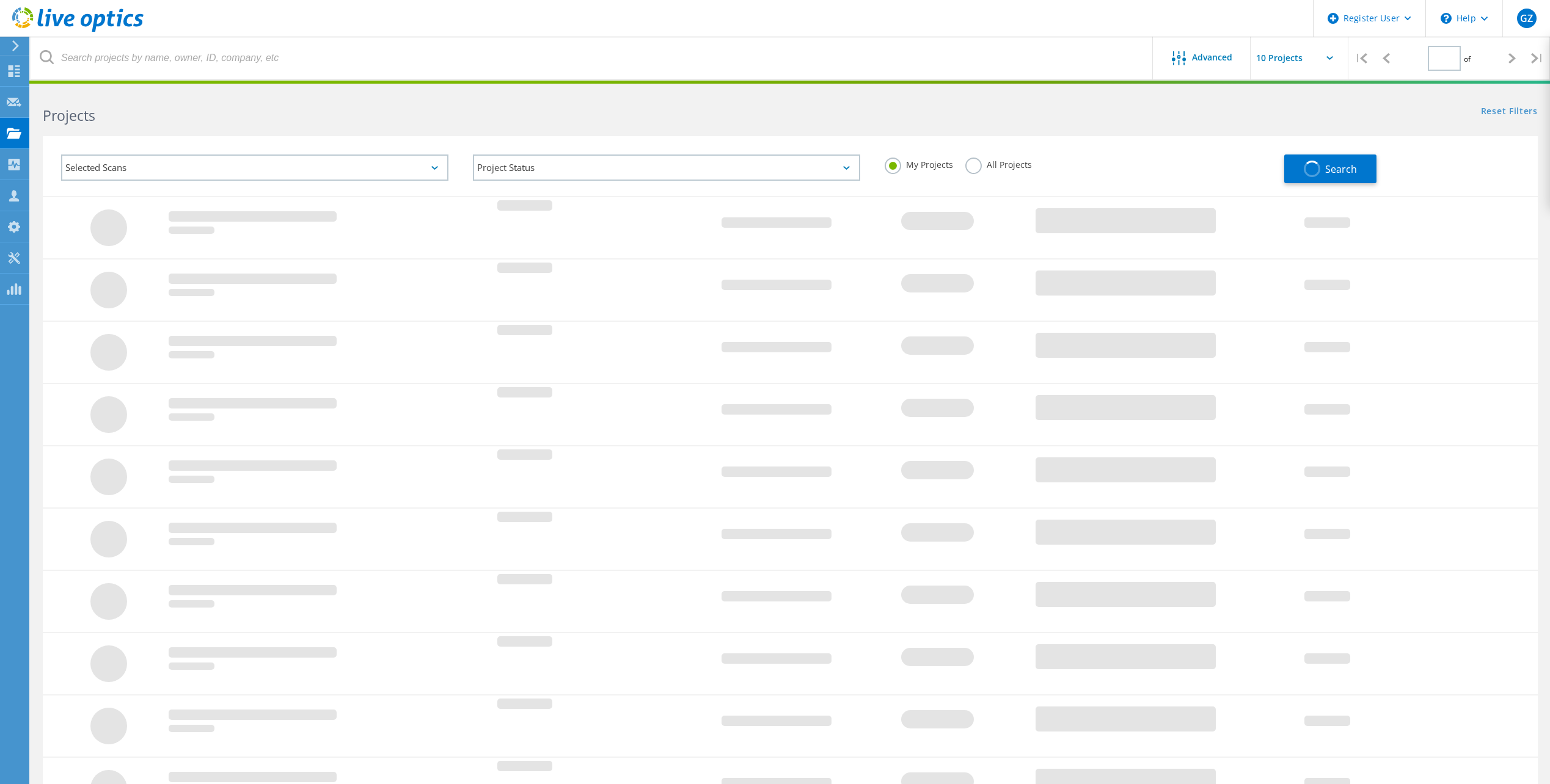
type input "1"
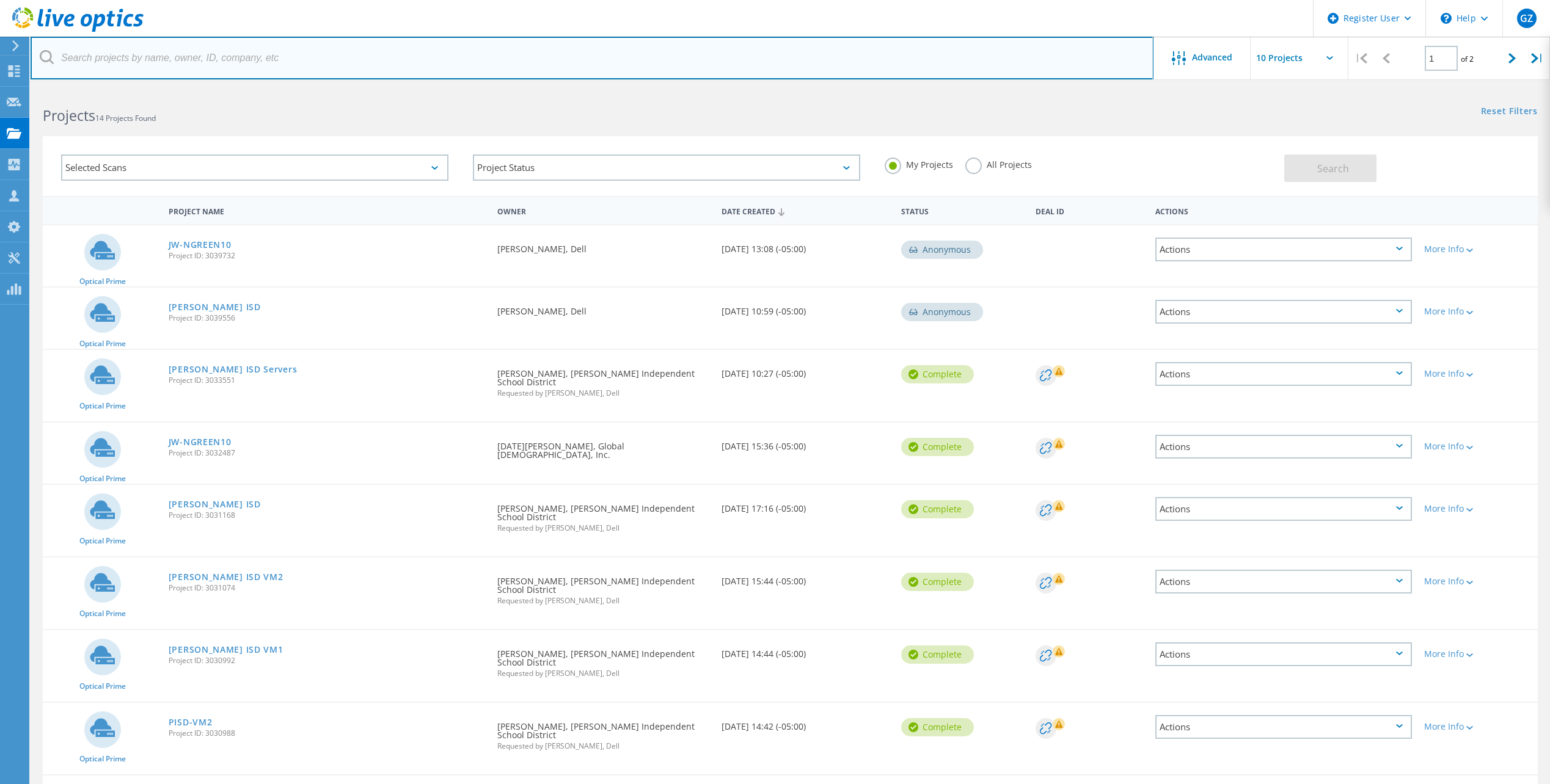
click at [230, 50] on input "text" at bounding box center [592, 58] width 1123 height 43
paste input "City of San Juan Texas"
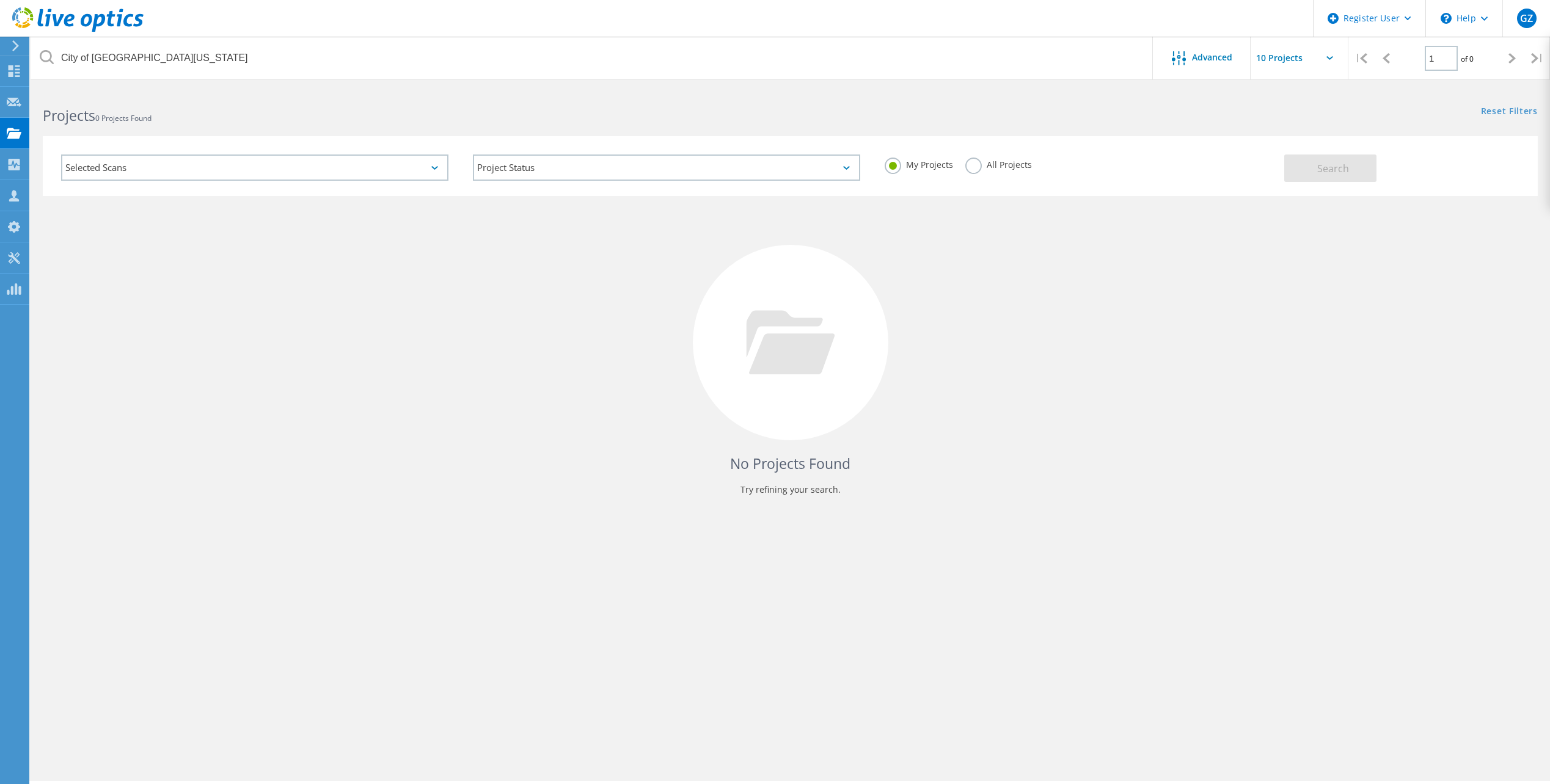
drag, startPoint x: 1001, startPoint y: 167, endPoint x: 1218, endPoint y: 168, distance: 217.0
click at [1001, 167] on label "All Projects" at bounding box center [998, 163] width 66 height 12
click at [0, 0] on input "All Projects" at bounding box center [0, 0] width 0 height 0
click at [1299, 169] on button "Search" at bounding box center [1330, 168] width 93 height 28
click at [417, 166] on div "Selected Scans" at bounding box center [254, 168] width 387 height 26
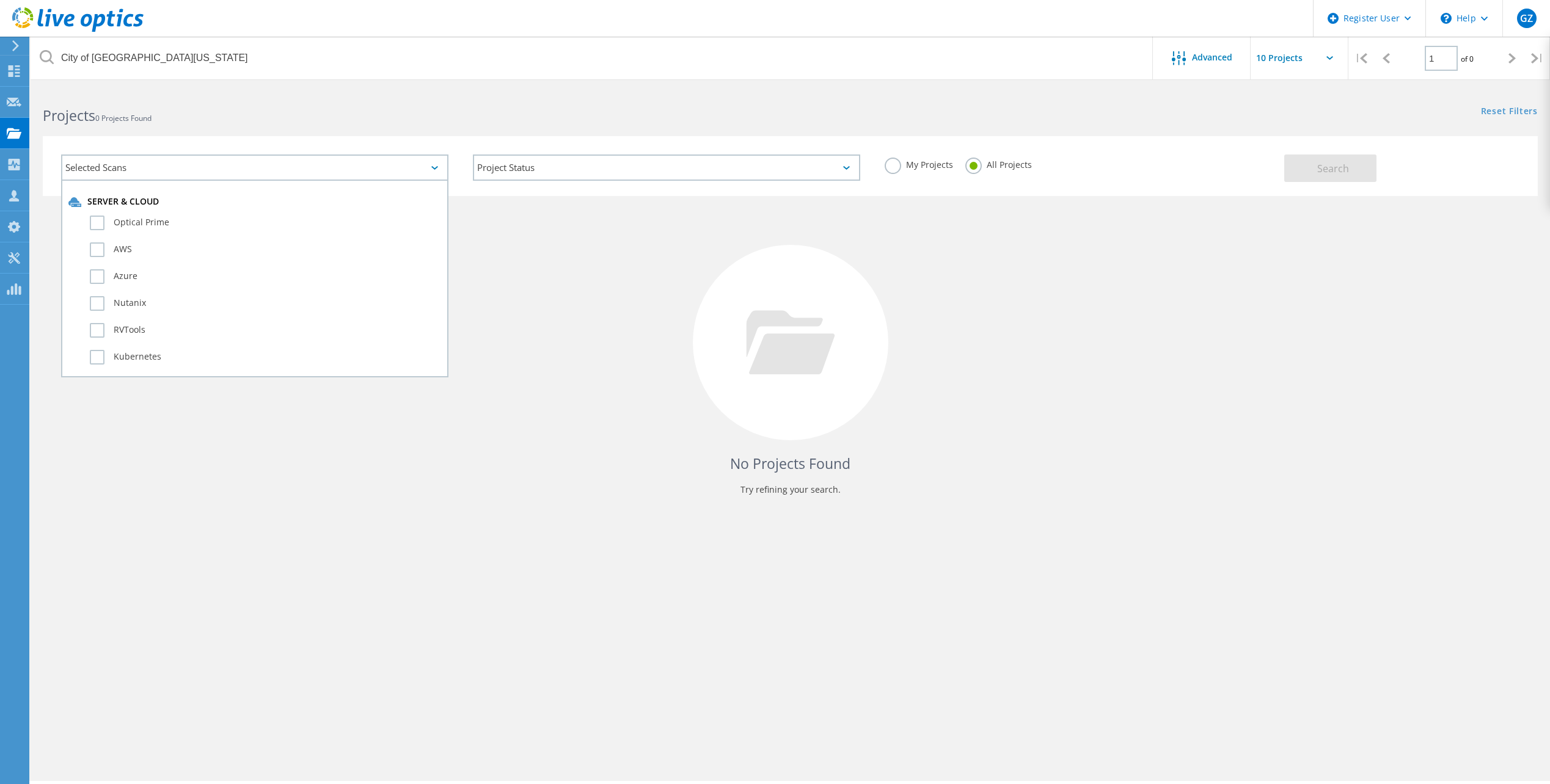
click at [203, 165] on div "Selected Scans" at bounding box center [254, 168] width 387 height 26
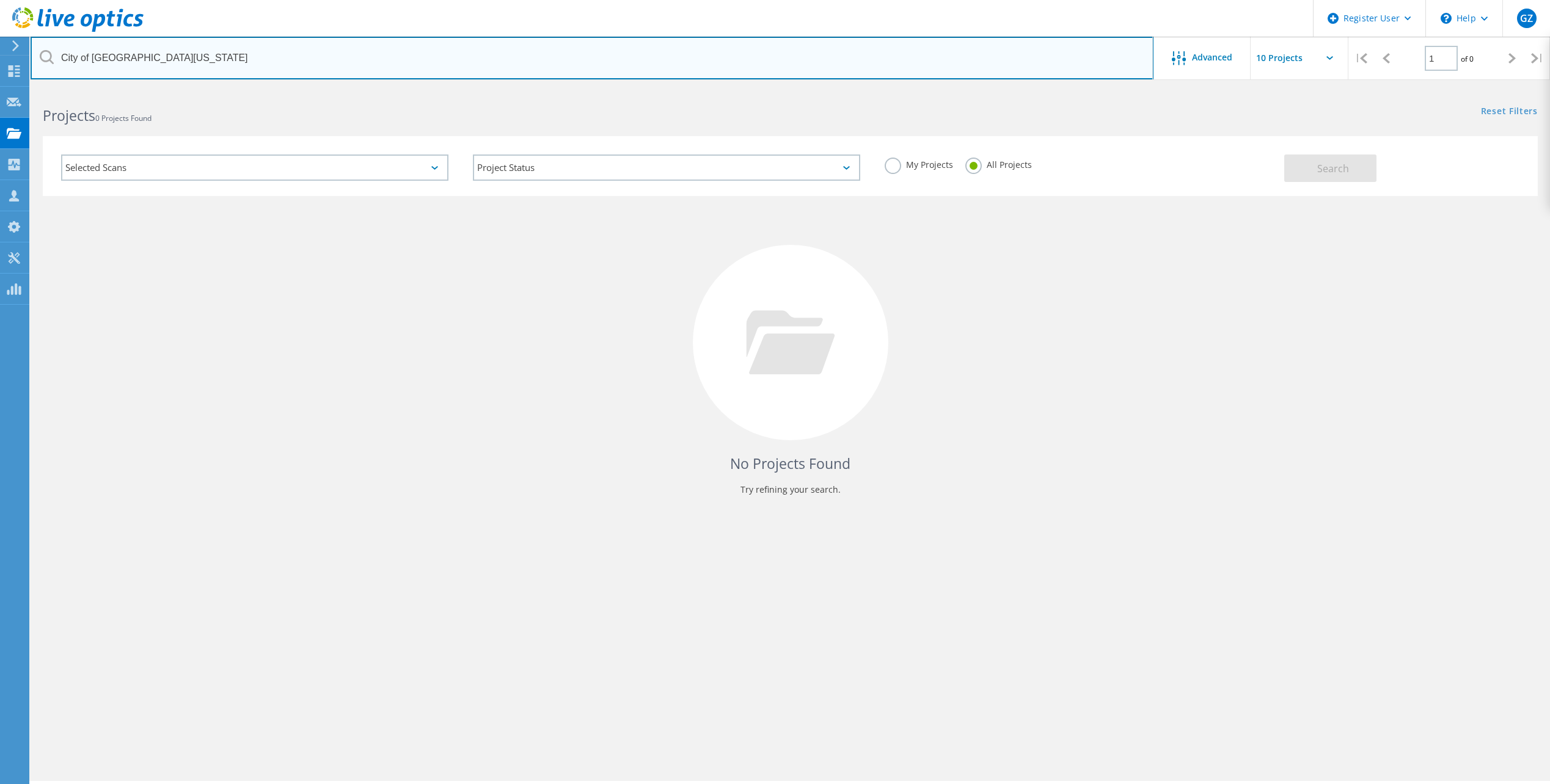
click at [387, 68] on input "City of San Juan Texas" at bounding box center [592, 58] width 1123 height 43
type input "City of San Juan"
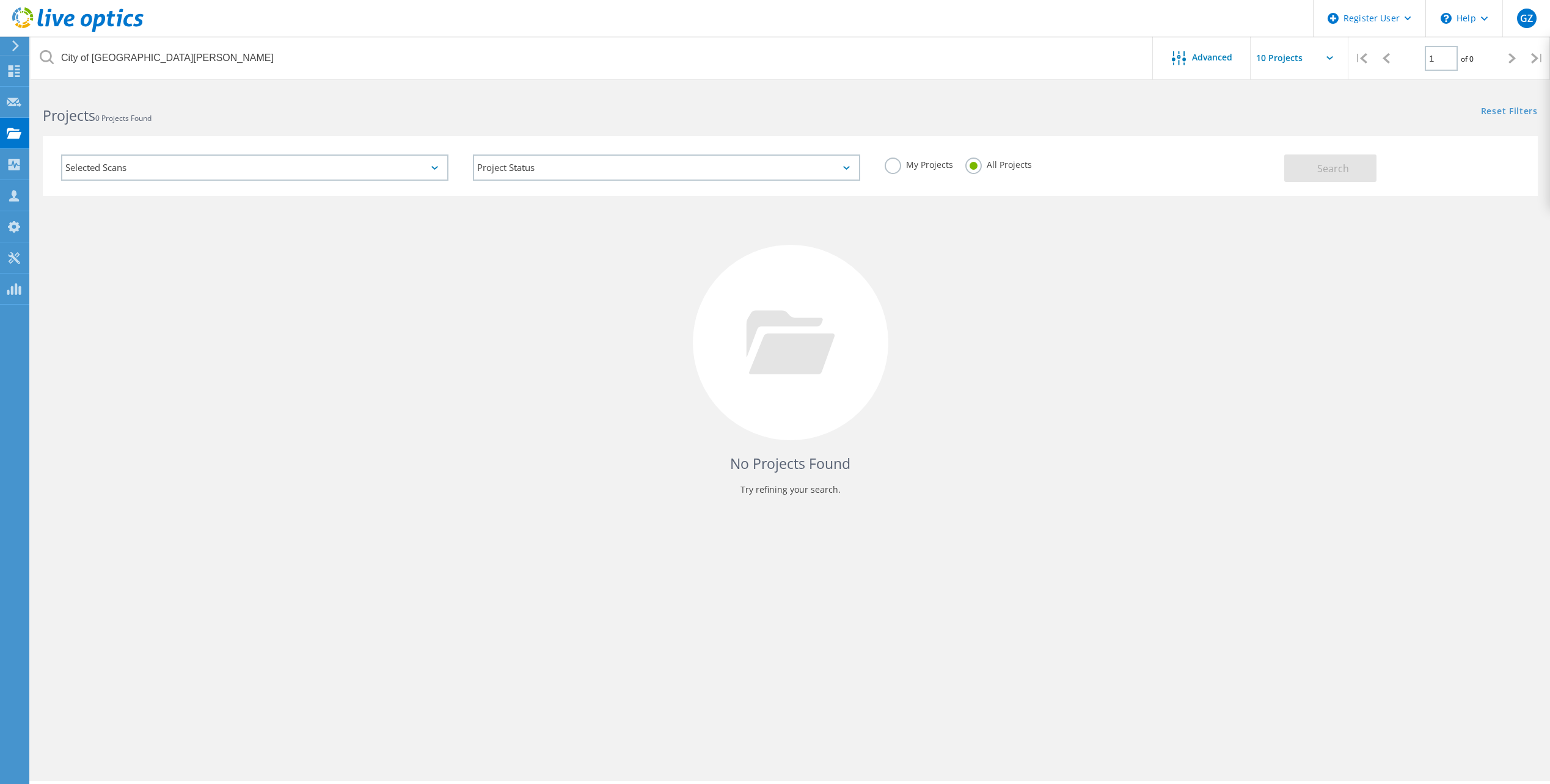
click at [1282, 61] on input "text" at bounding box center [1312, 58] width 122 height 43
click at [269, 119] on h2 "Projects 0 Projects Found" at bounding box center [410, 116] width 735 height 20
